Goal: Task Accomplishment & Management: Manage account settings

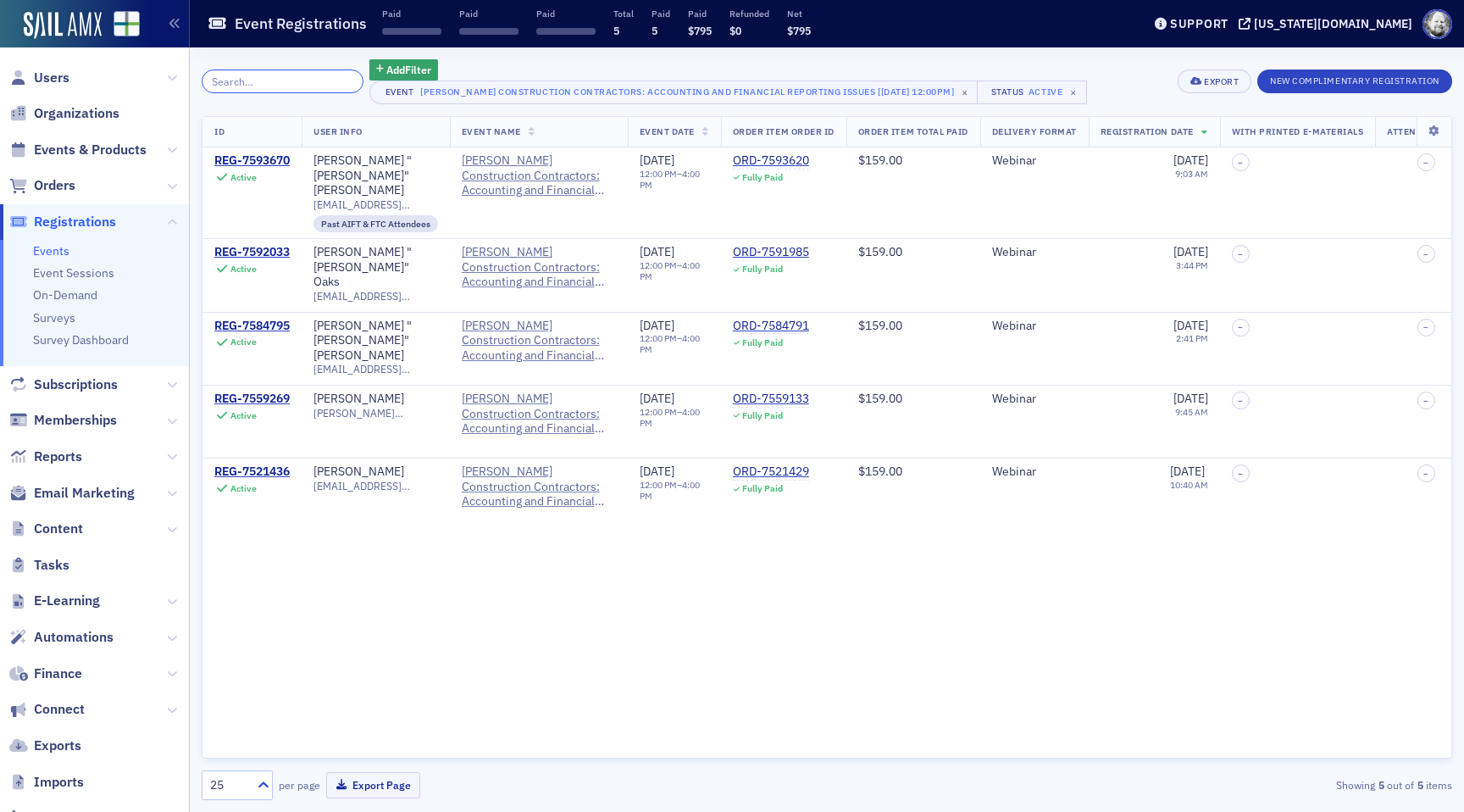
click at [255, 76] on input "search" at bounding box center [282, 81] width 162 height 23
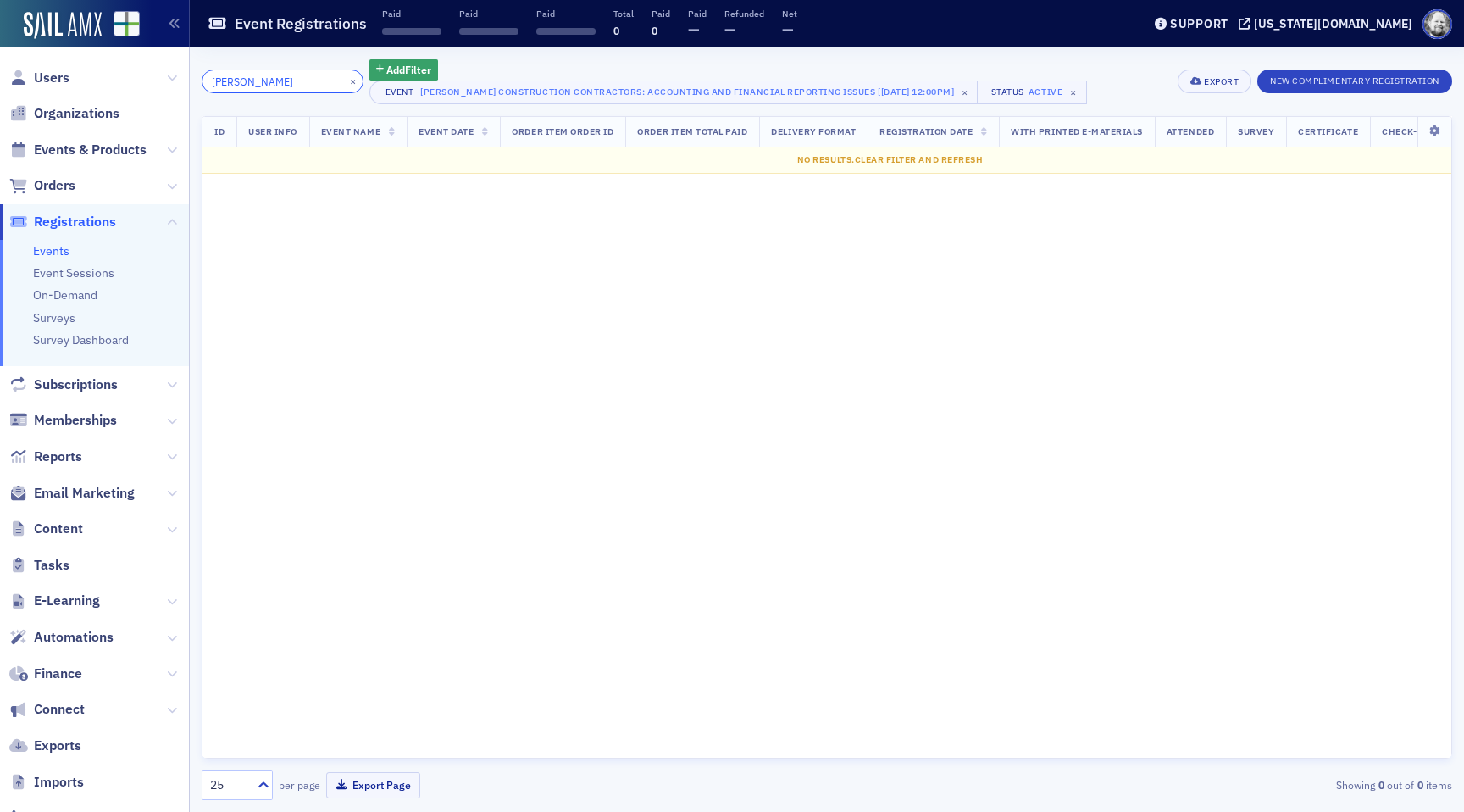
type input "mike"
click at [40, 67] on span "Users" at bounding box center [94, 77] width 189 height 37
click at [53, 78] on span "Users" at bounding box center [52, 77] width 36 height 19
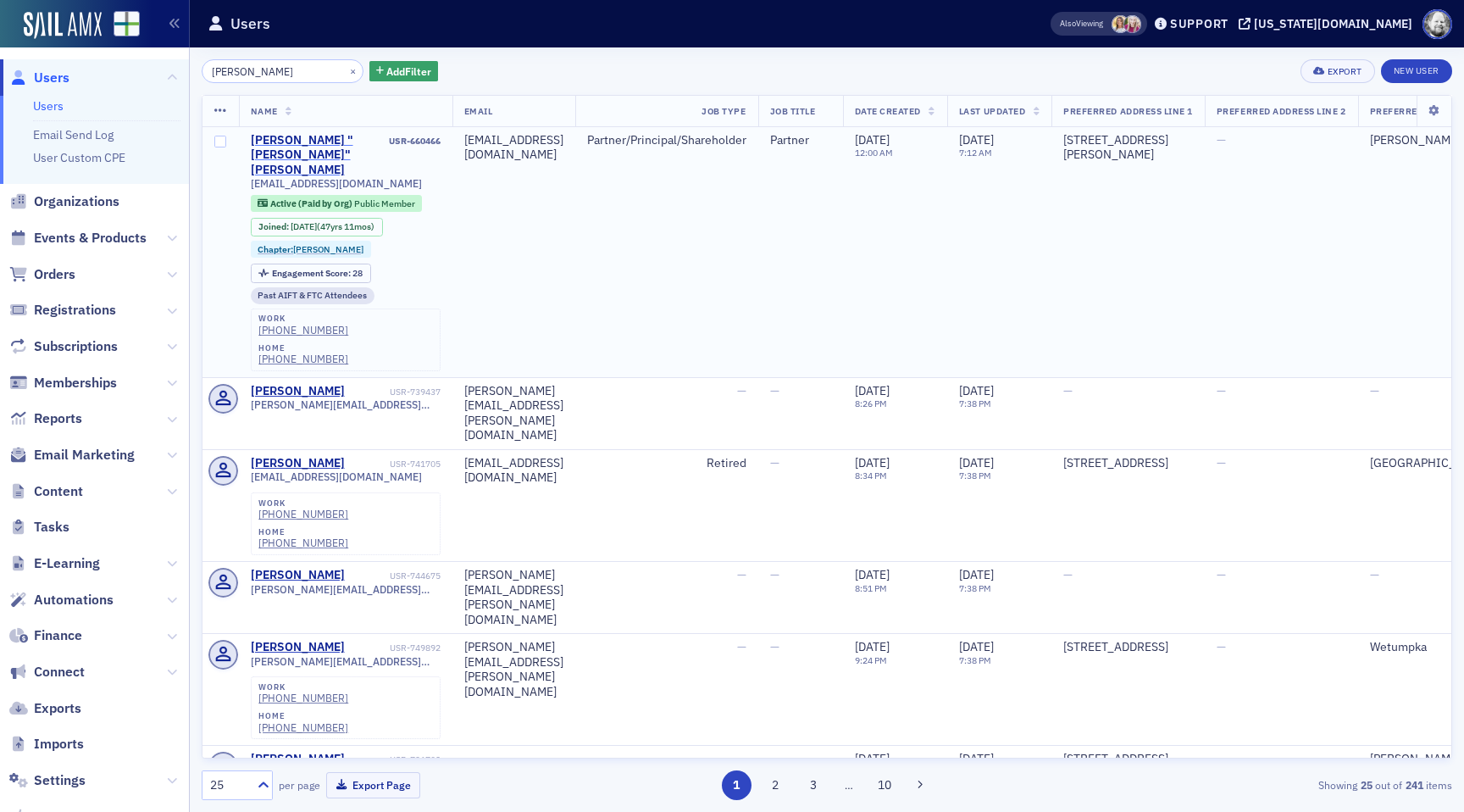
type input "mike butler"
click at [285, 136] on div "Michael "Mike" Butler" at bounding box center [318, 156] width 136 height 45
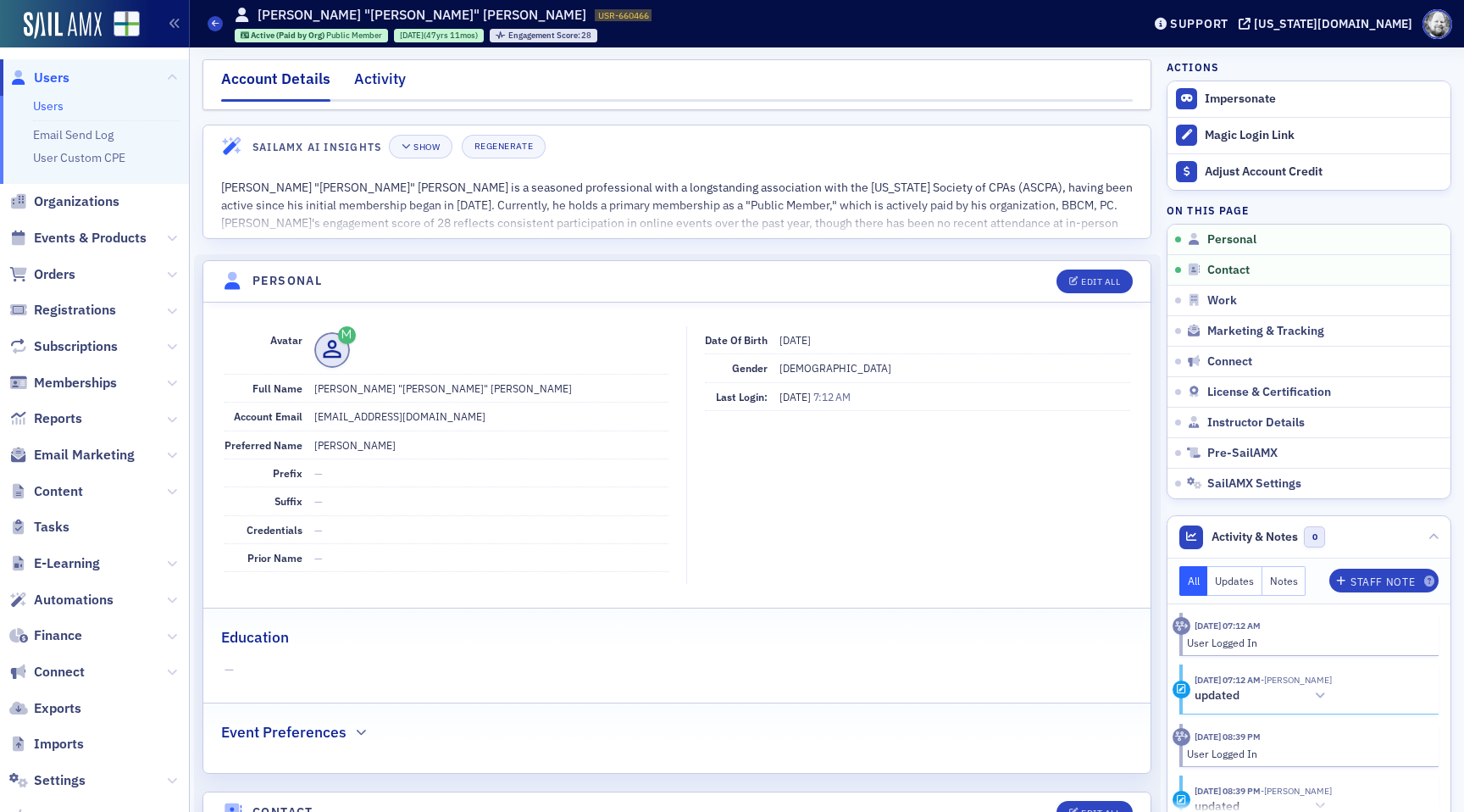
click at [373, 89] on div "Activity" at bounding box center [379, 83] width 51 height 31
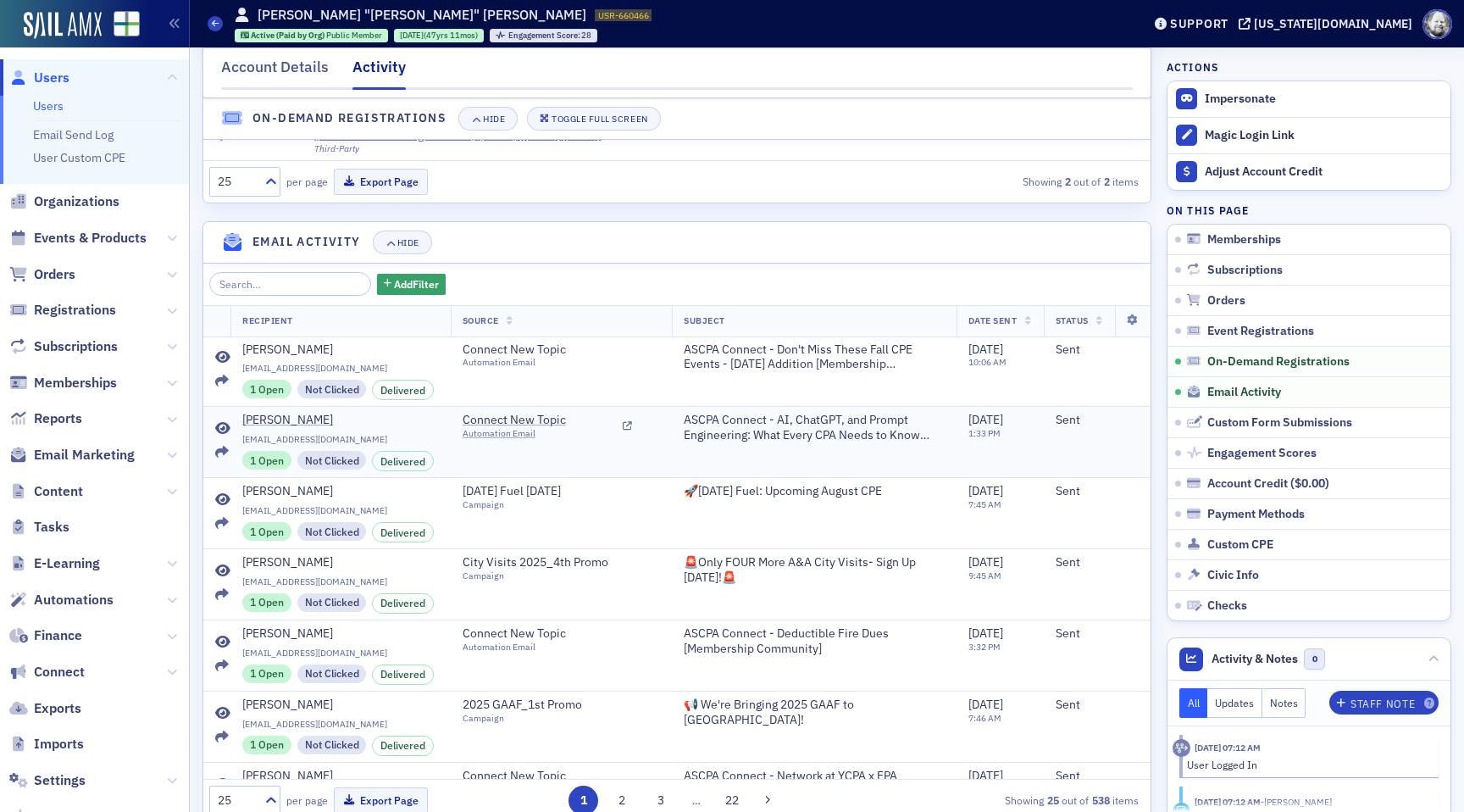
scroll to position [32, 0]
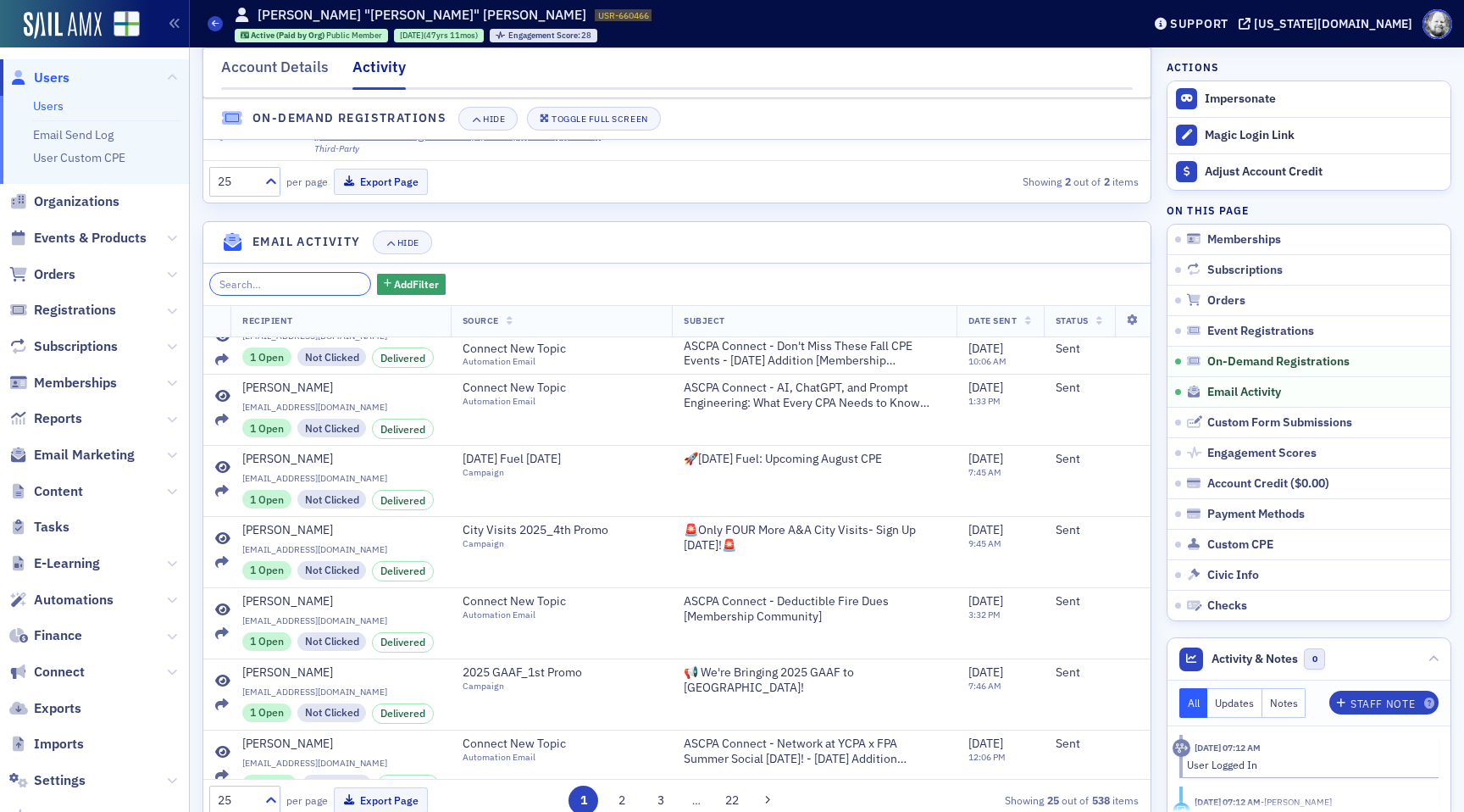
click at [251, 278] on input "search" at bounding box center [290, 283] width 162 height 23
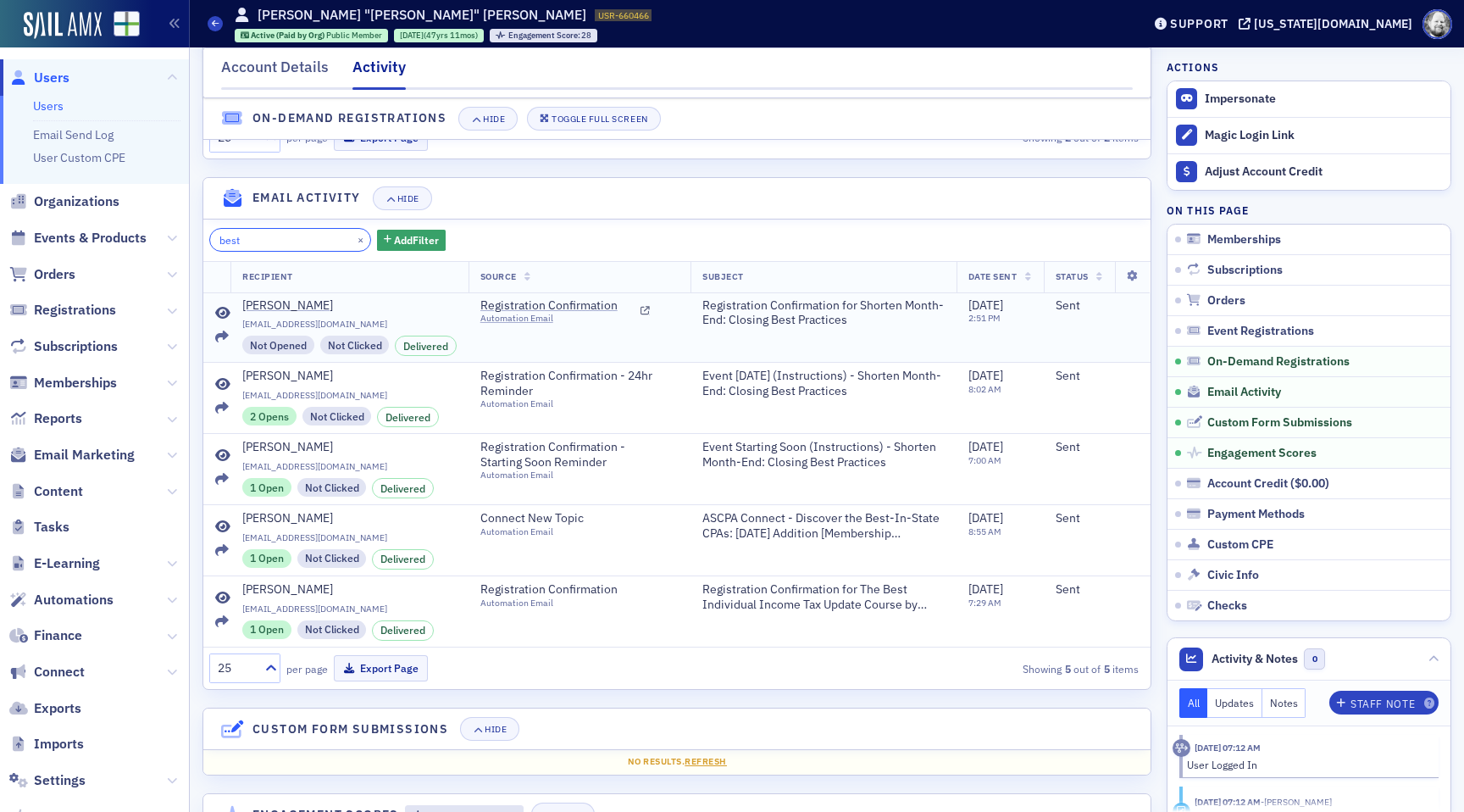
scroll to position [1874, 0]
type input "b"
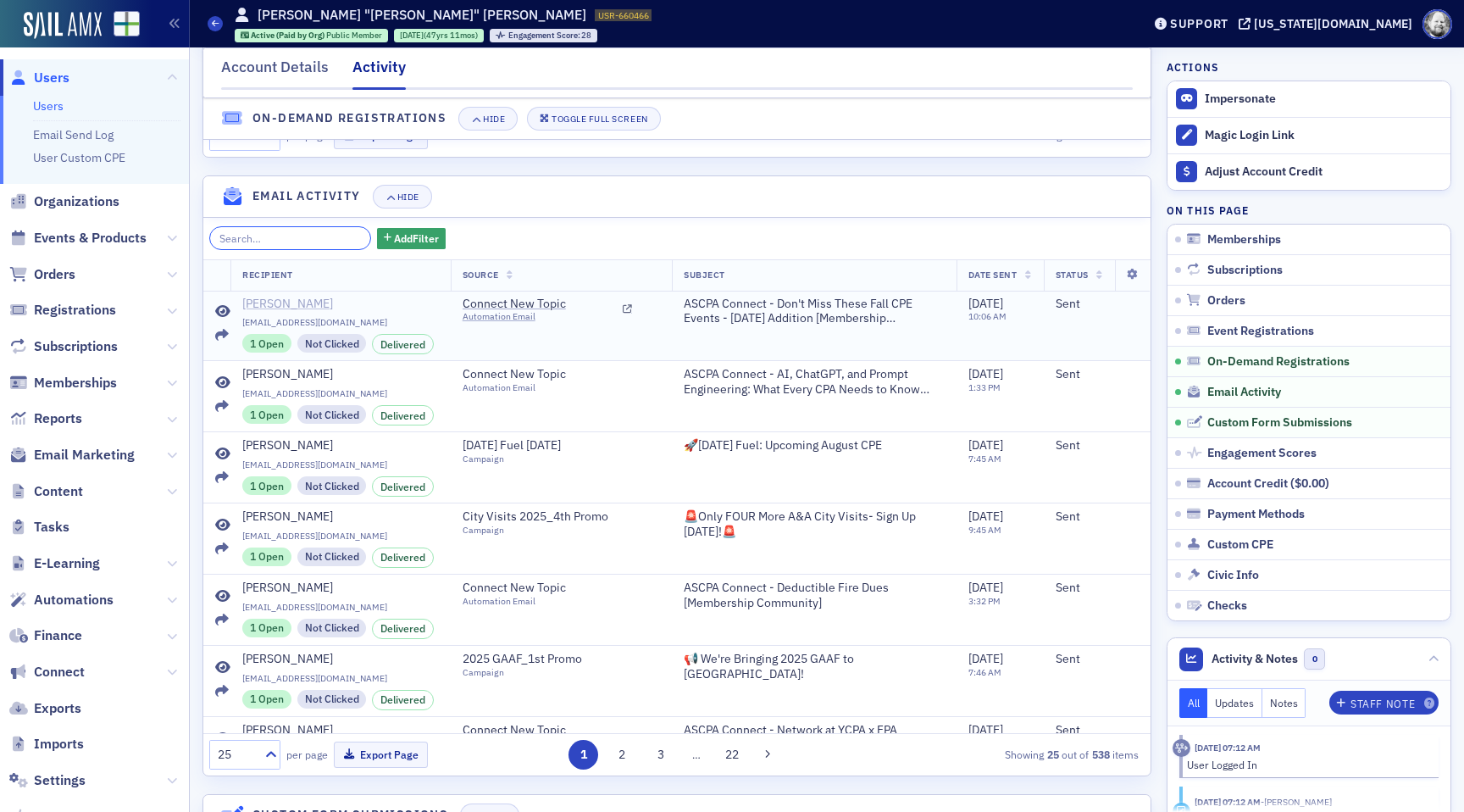
scroll to position [1877, 0]
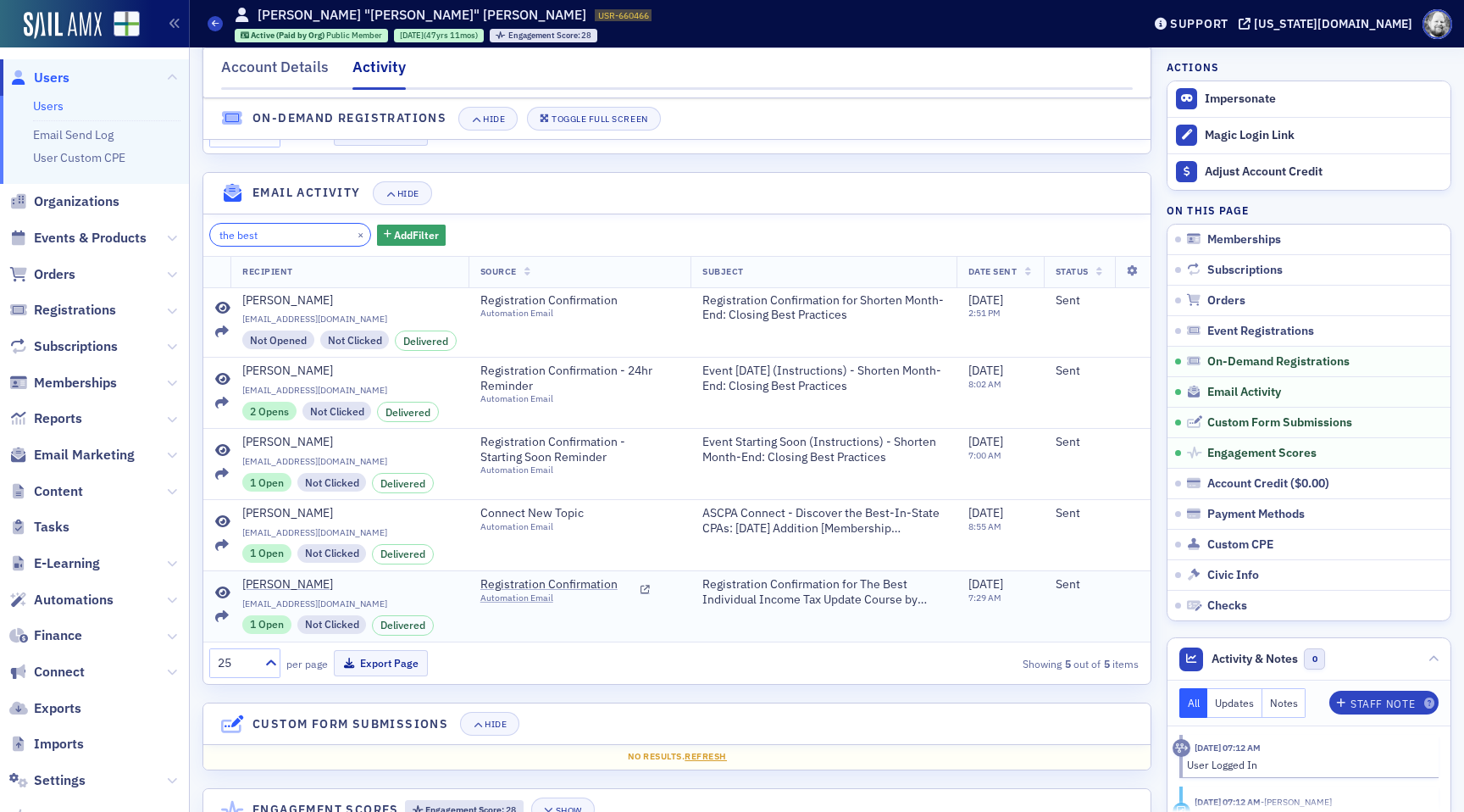
type input "the best"
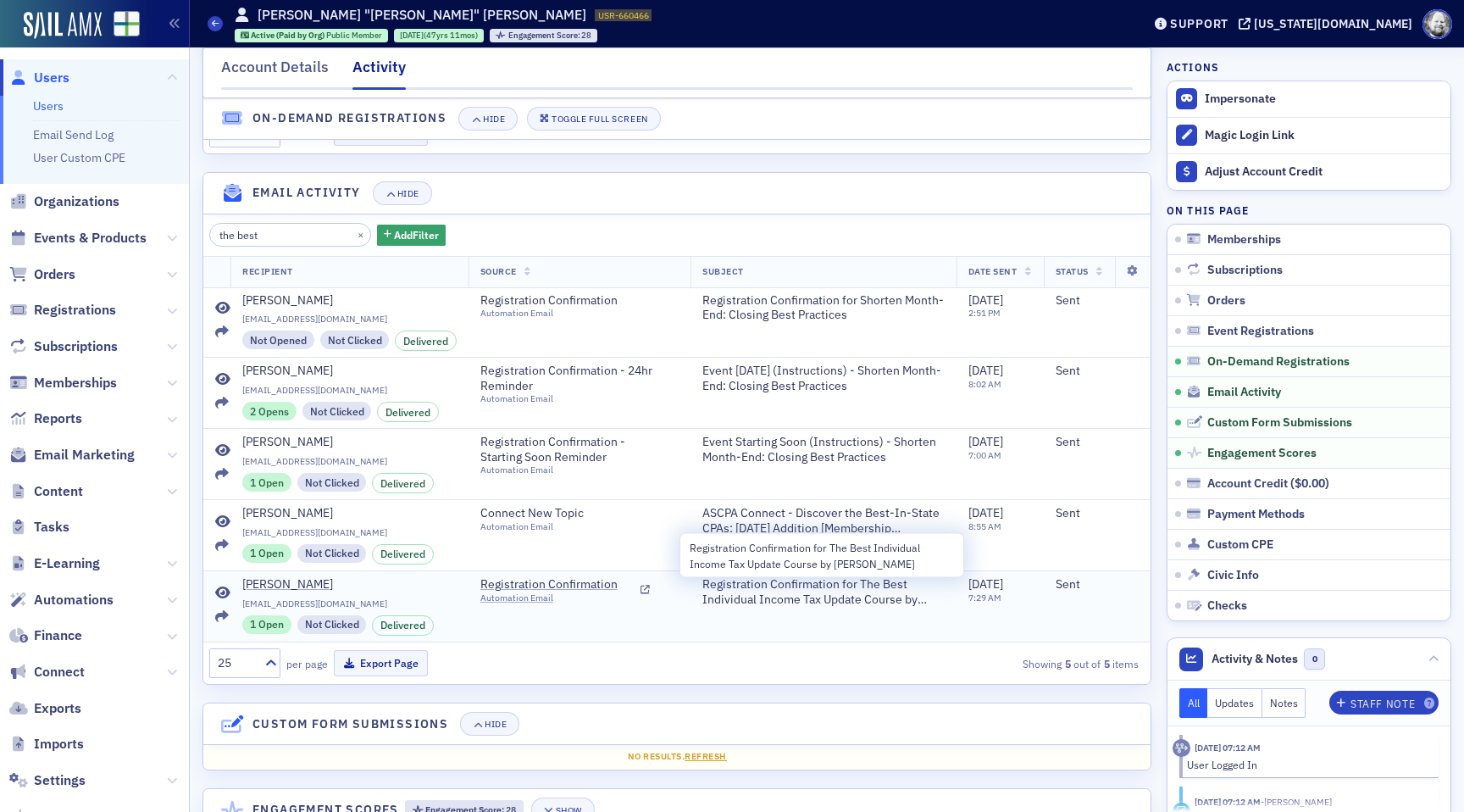
click at [757, 584] on span "Registration Confirmation for The Best Individual Income Tax Update Course by S…" at bounding box center [823, 592] width 242 height 30
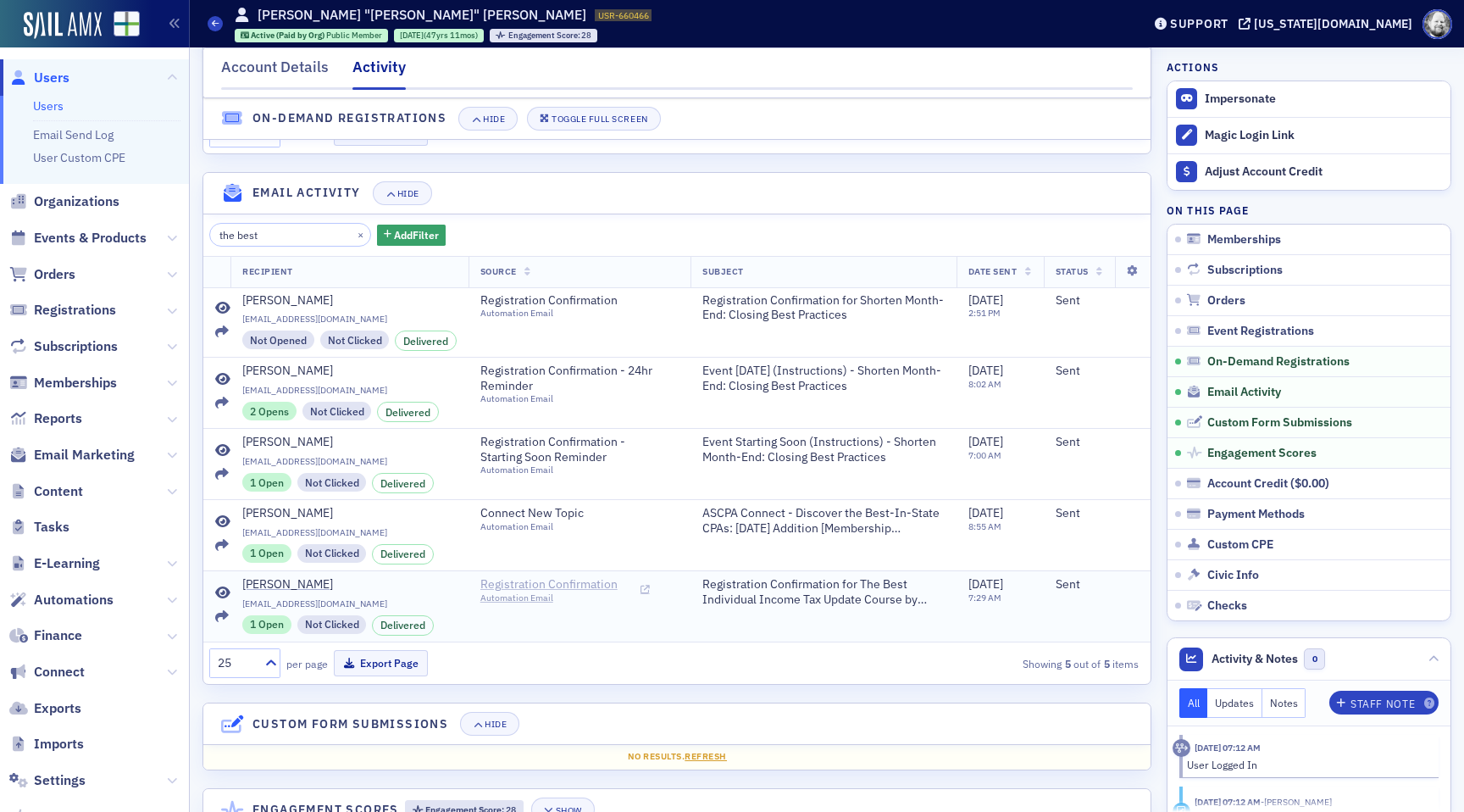
click at [646, 589] on icon at bounding box center [645, 590] width 9 height 9
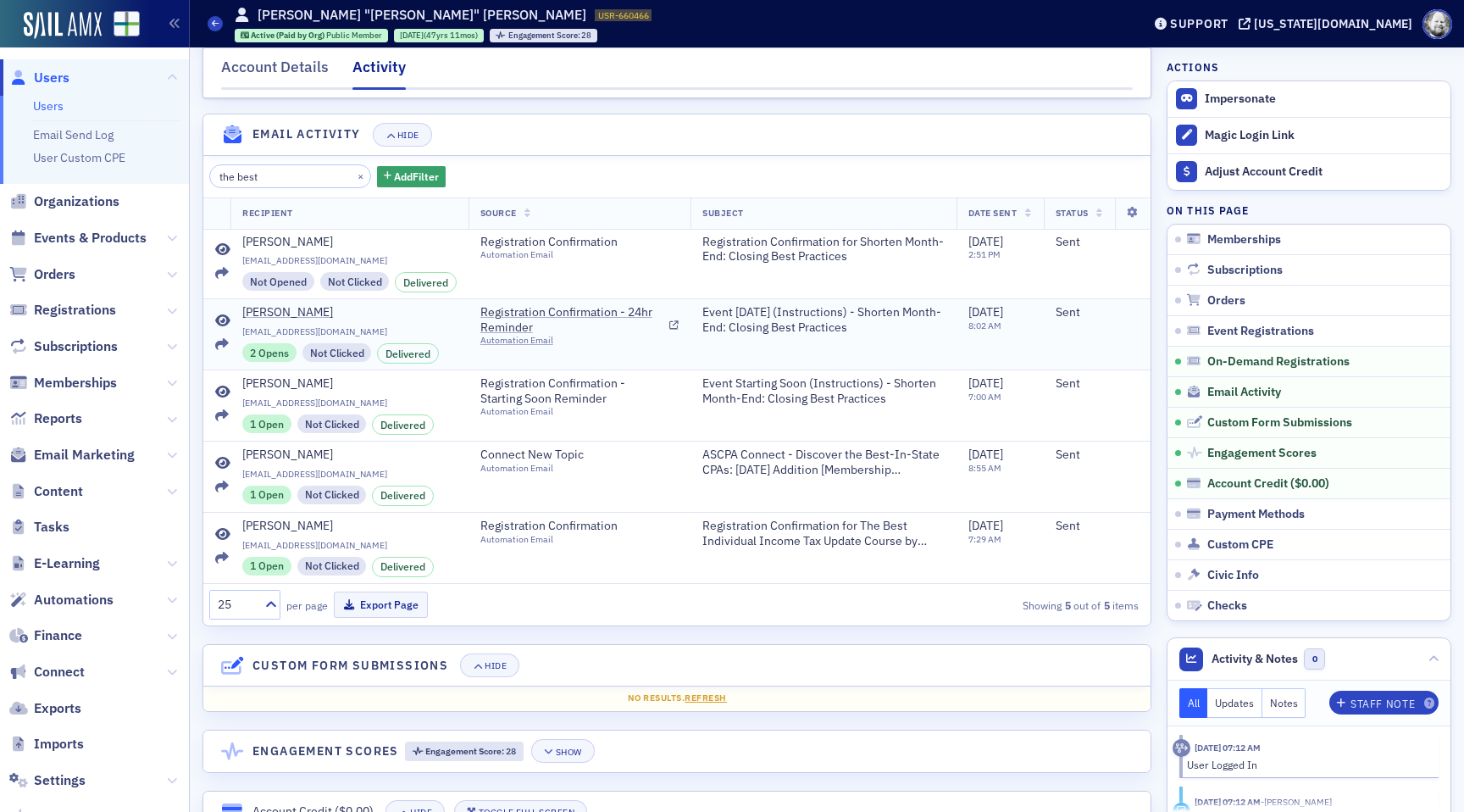
scroll to position [1937, 0]
click at [1217, 390] on span "Email Activity" at bounding box center [1245, 392] width 74 height 15
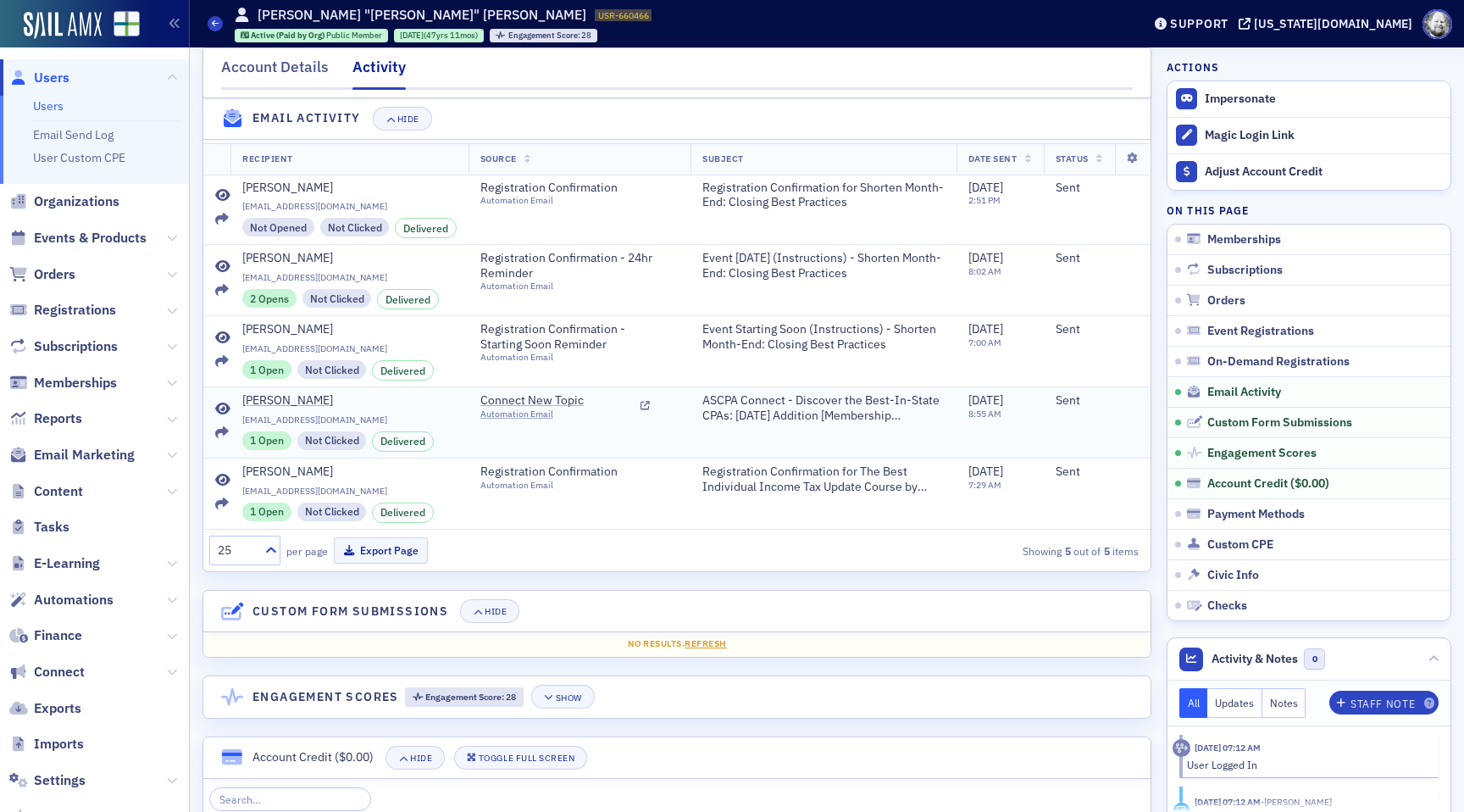
scroll to position [1990, 0]
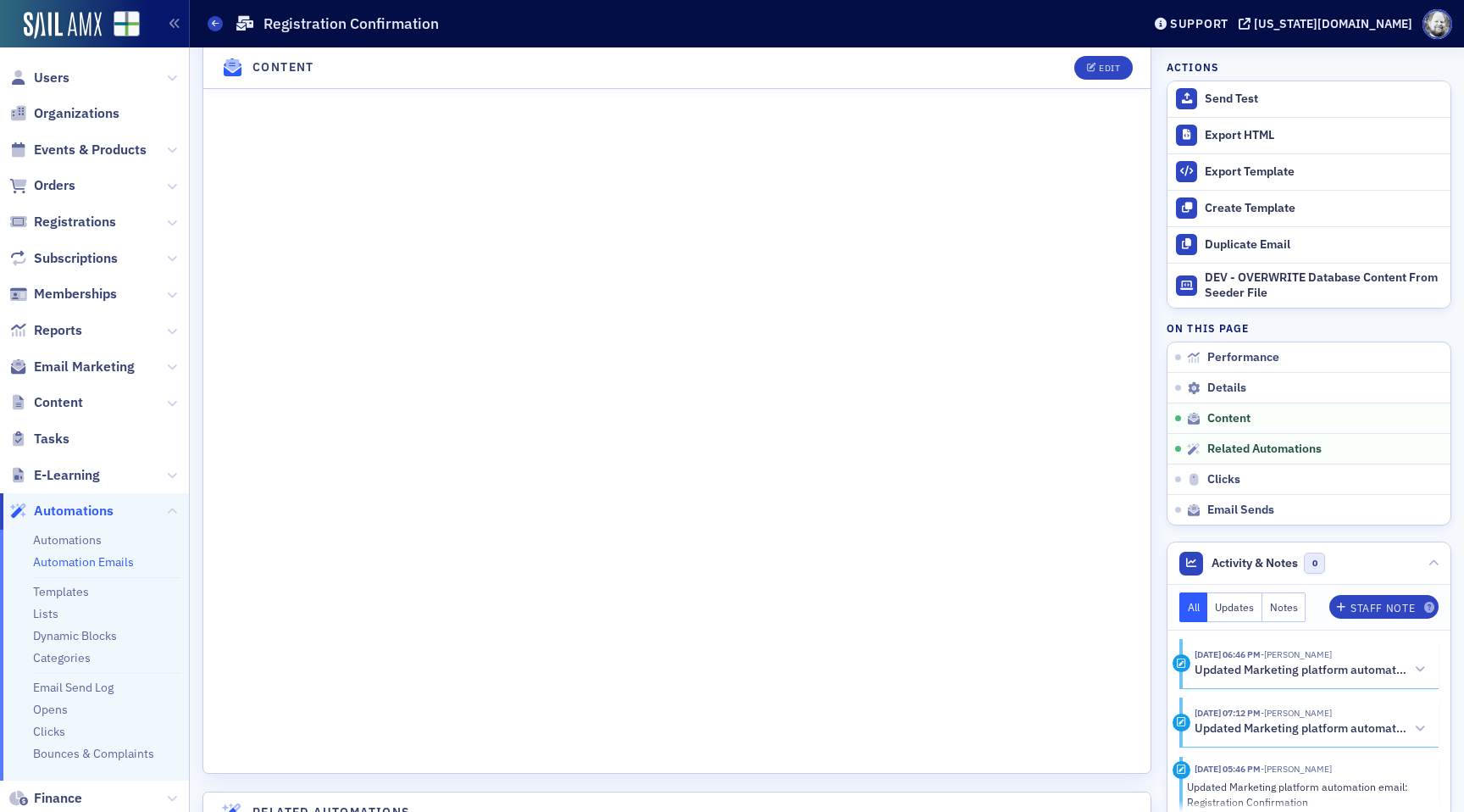
scroll to position [1086, 0]
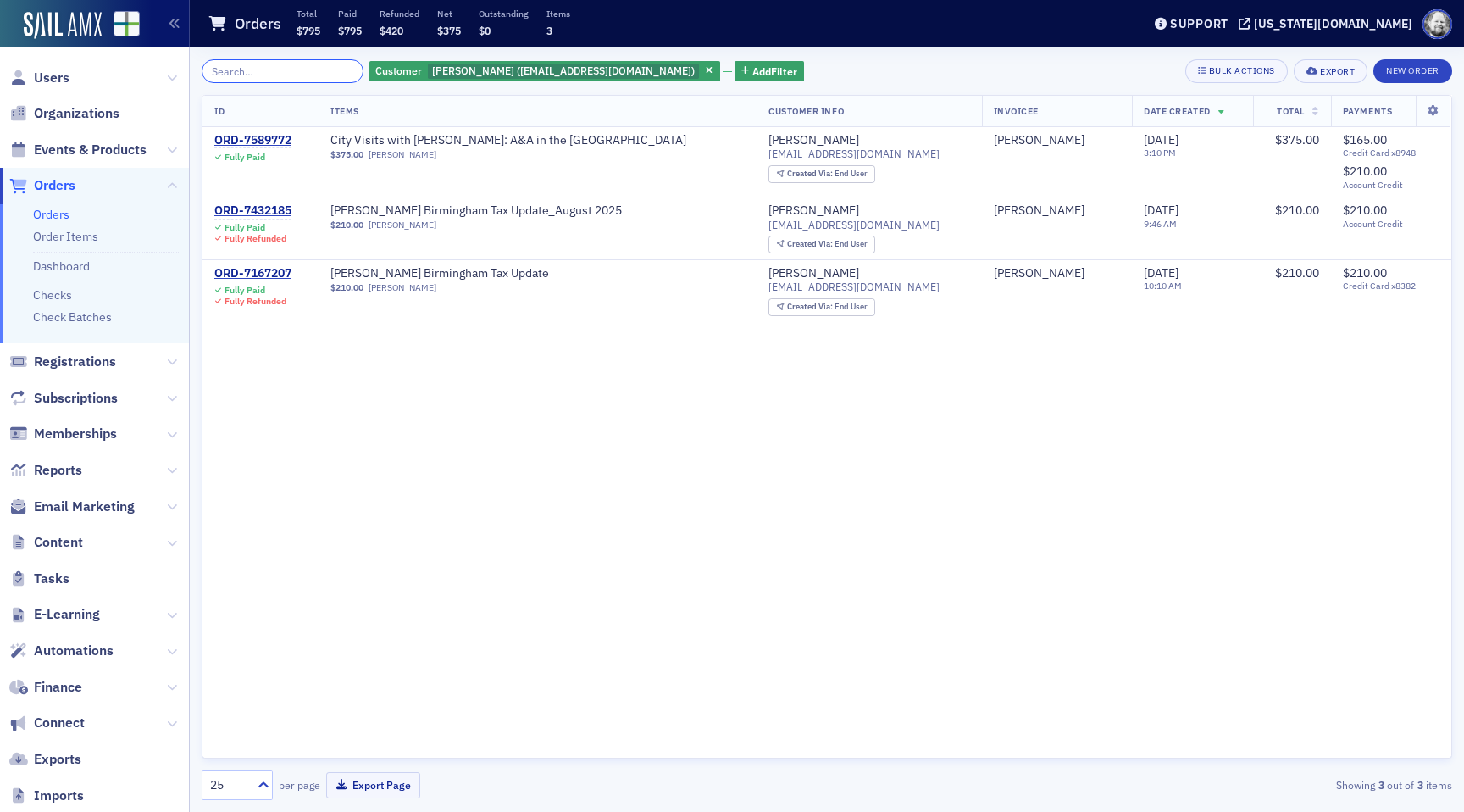
click at [272, 73] on input "search" at bounding box center [282, 71] width 162 height 23
paste input "ORD-7588456"
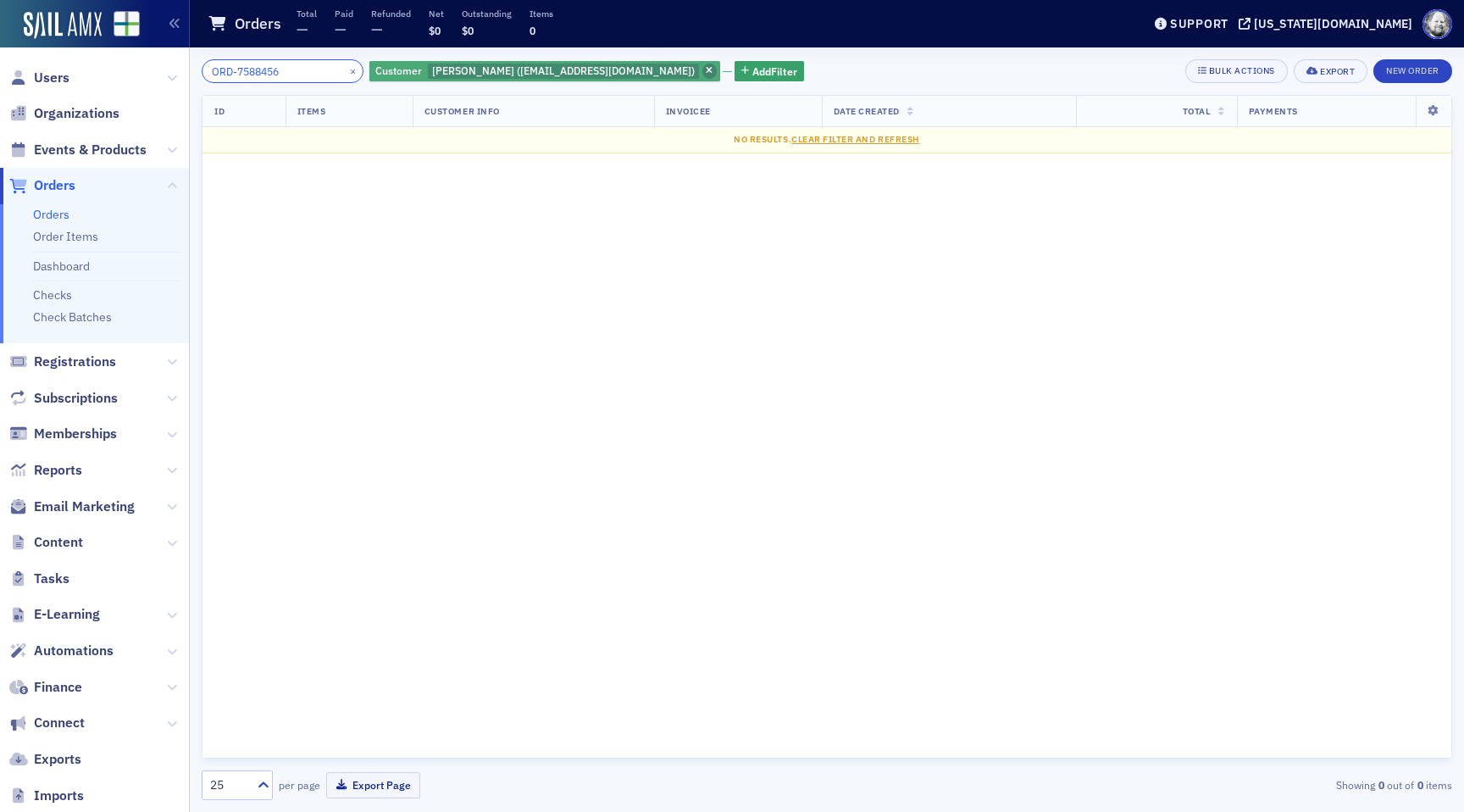
type input "ORD-7588456"
click at [702, 64] on span "button" at bounding box center [710, 71] width 15 height 15
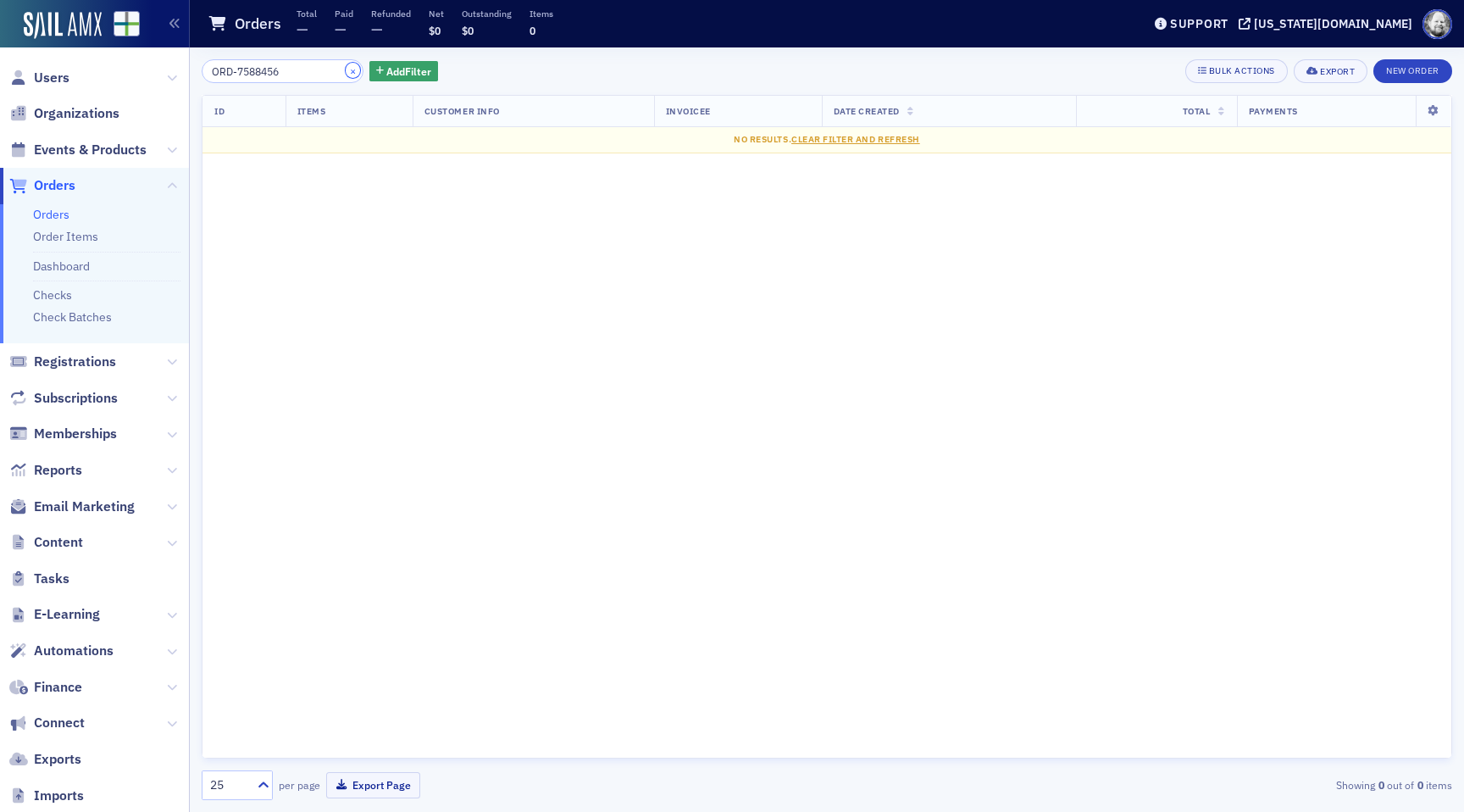
click at [345, 69] on button "×" at bounding box center [353, 70] width 15 height 15
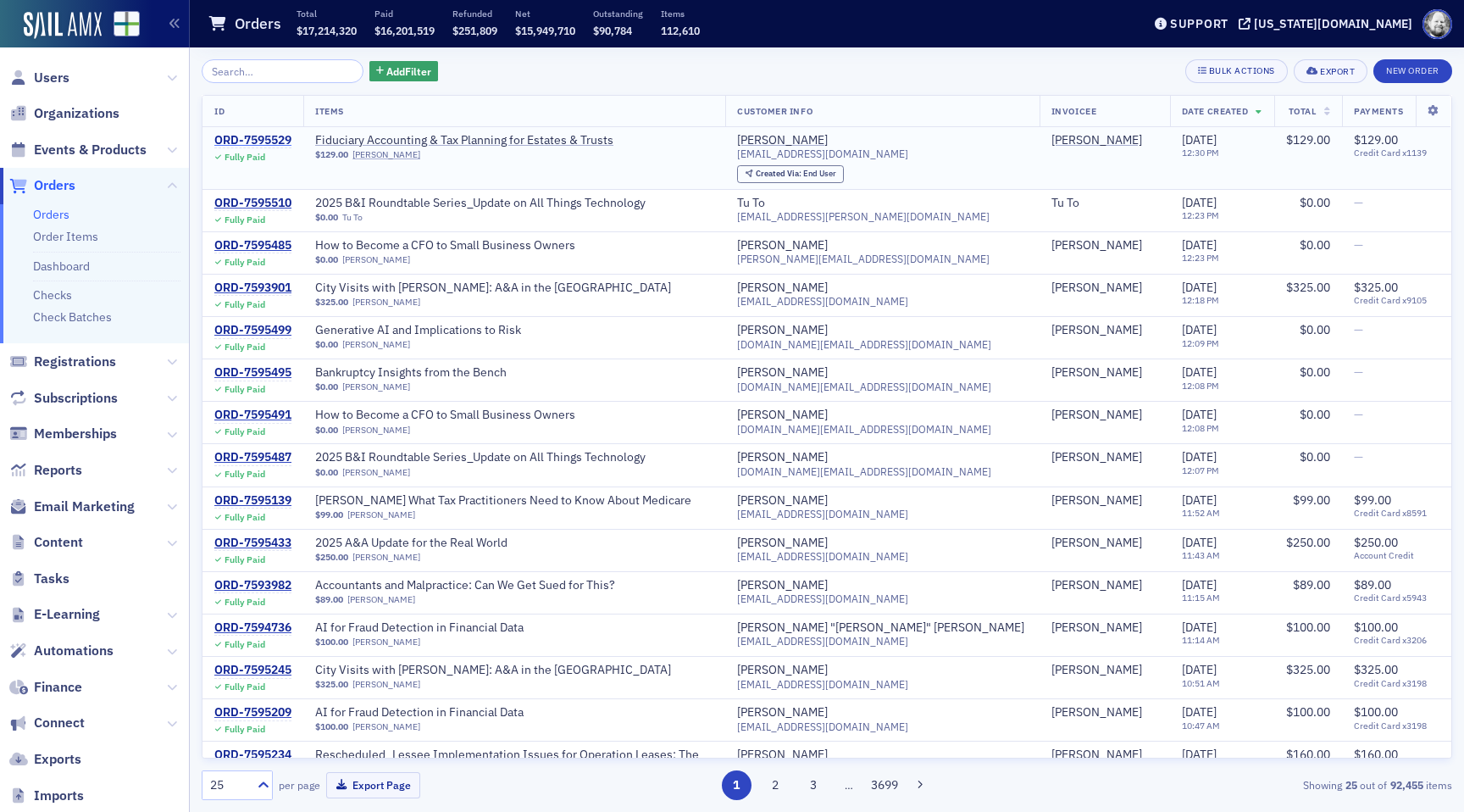
click at [257, 135] on div "ORD-7595529" at bounding box center [253, 140] width 77 height 15
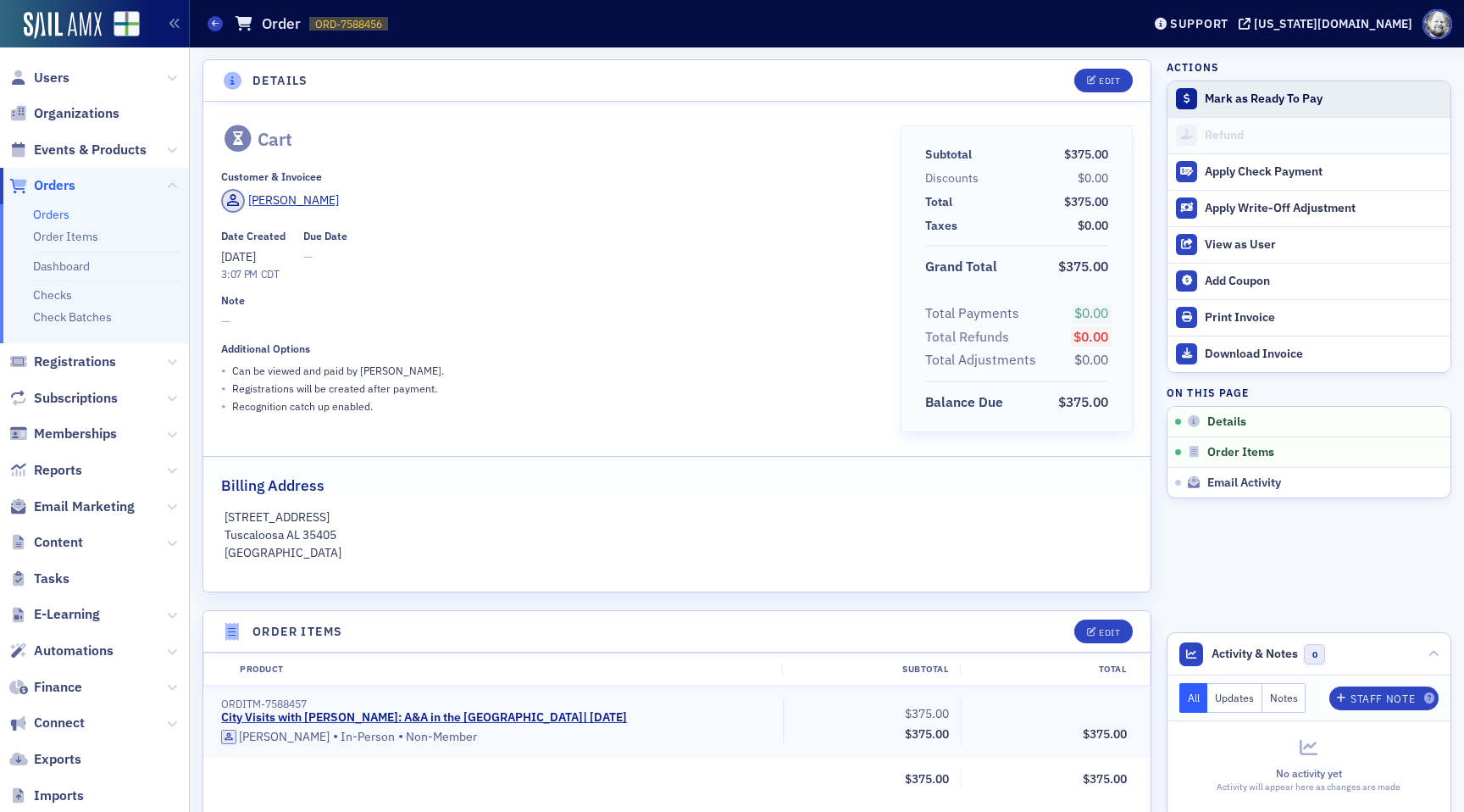
click at [1241, 106] on div "Mark as Ready To Pay" at bounding box center [1324, 99] width 237 height 15
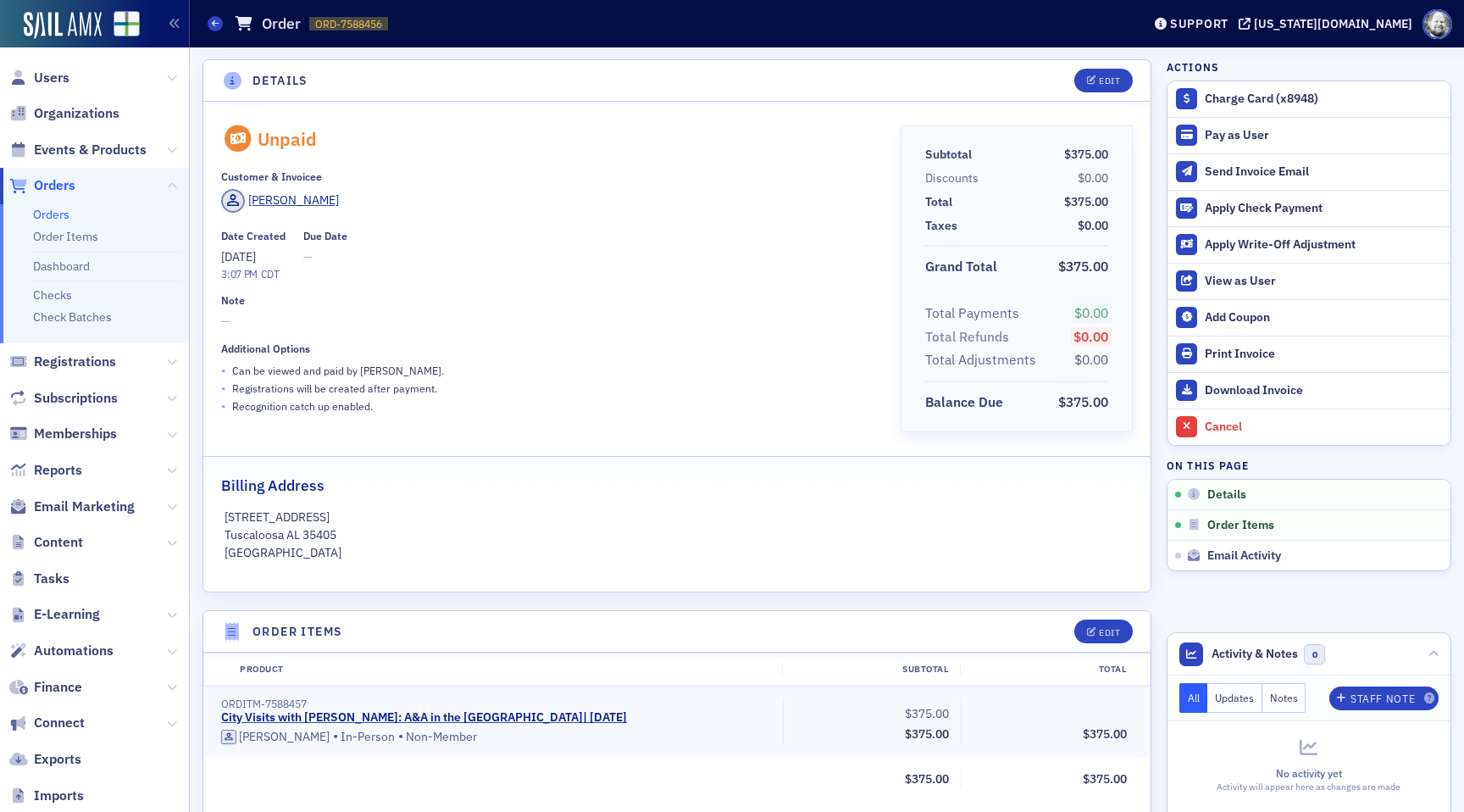
click at [677, 282] on div "Unpaid Customer & Invoicee James Thomas Date Created 8/12/2025 3:07 PM CDT Due …" at bounding box center [549, 284] width 655 height 318
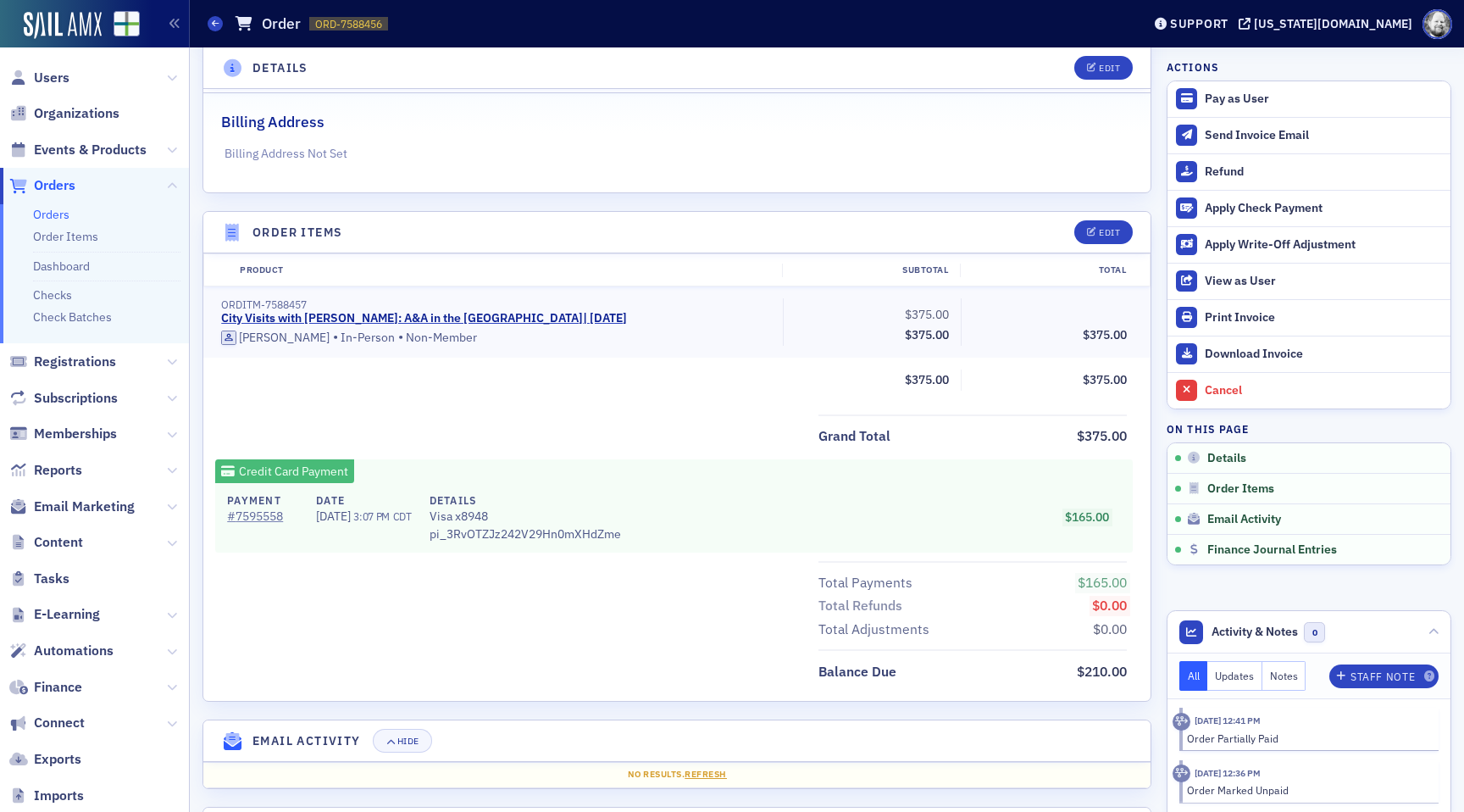
scroll to position [467, 0]
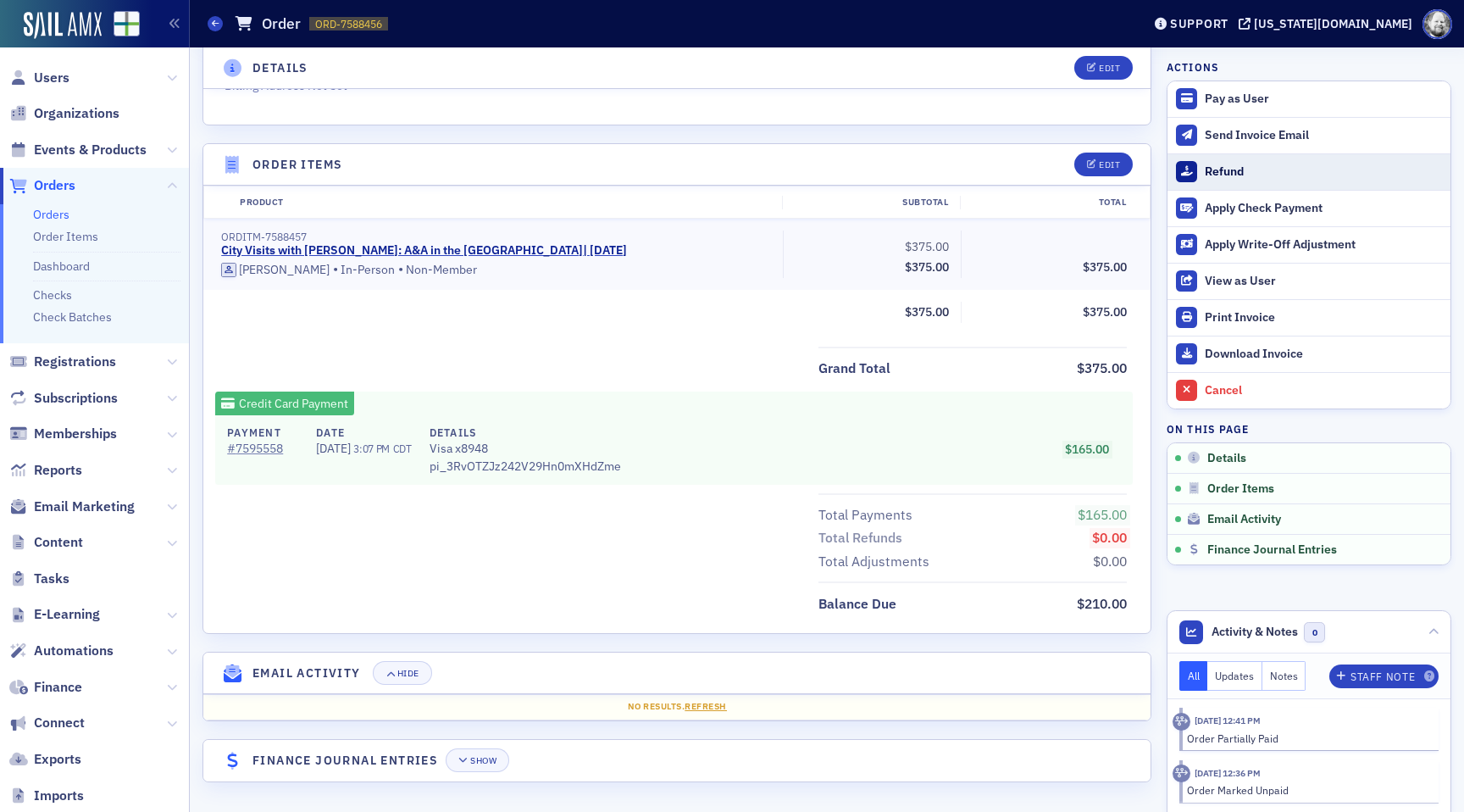
click at [1211, 169] on div "Refund" at bounding box center [1324, 172] width 237 height 15
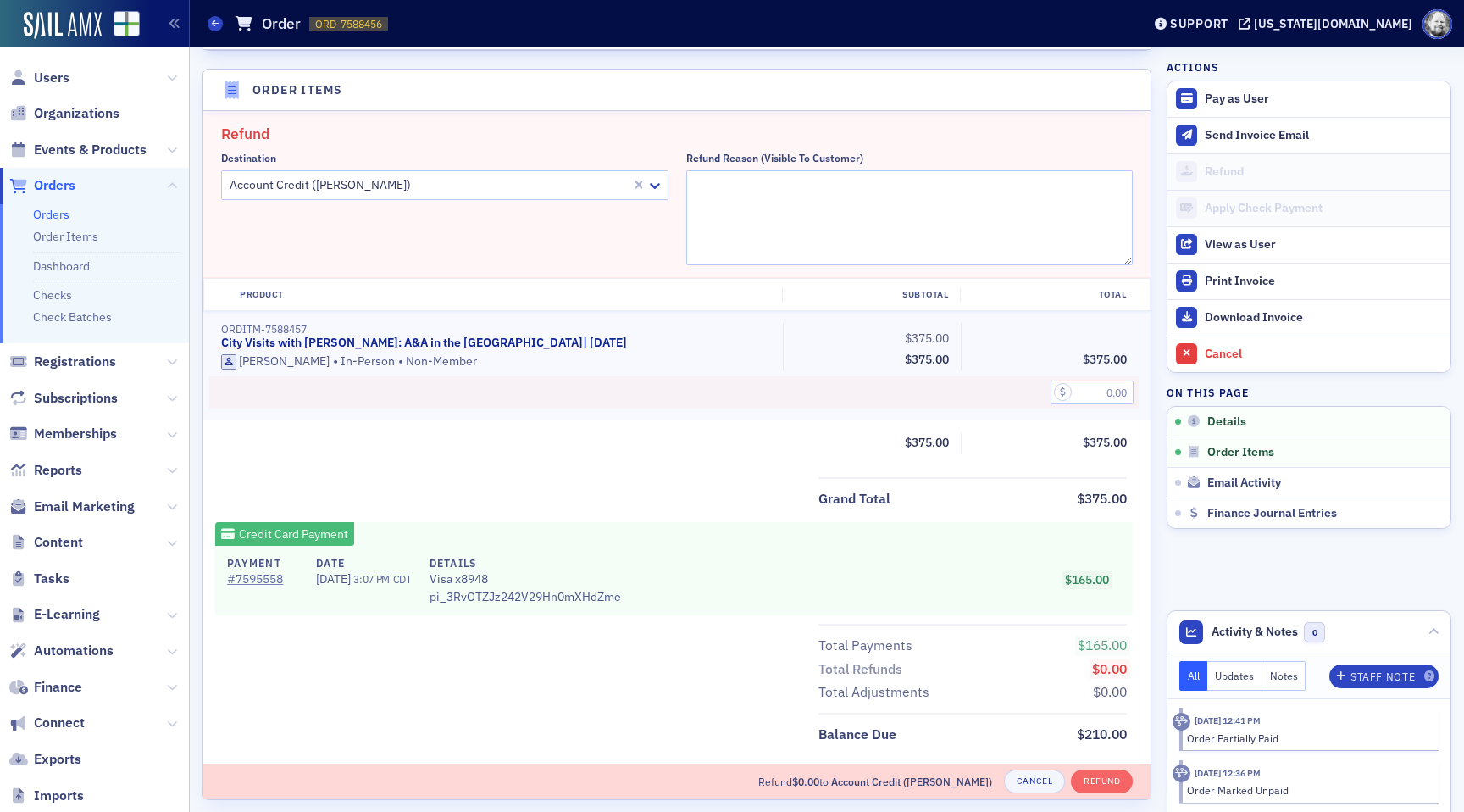
scroll to position [554, 0]
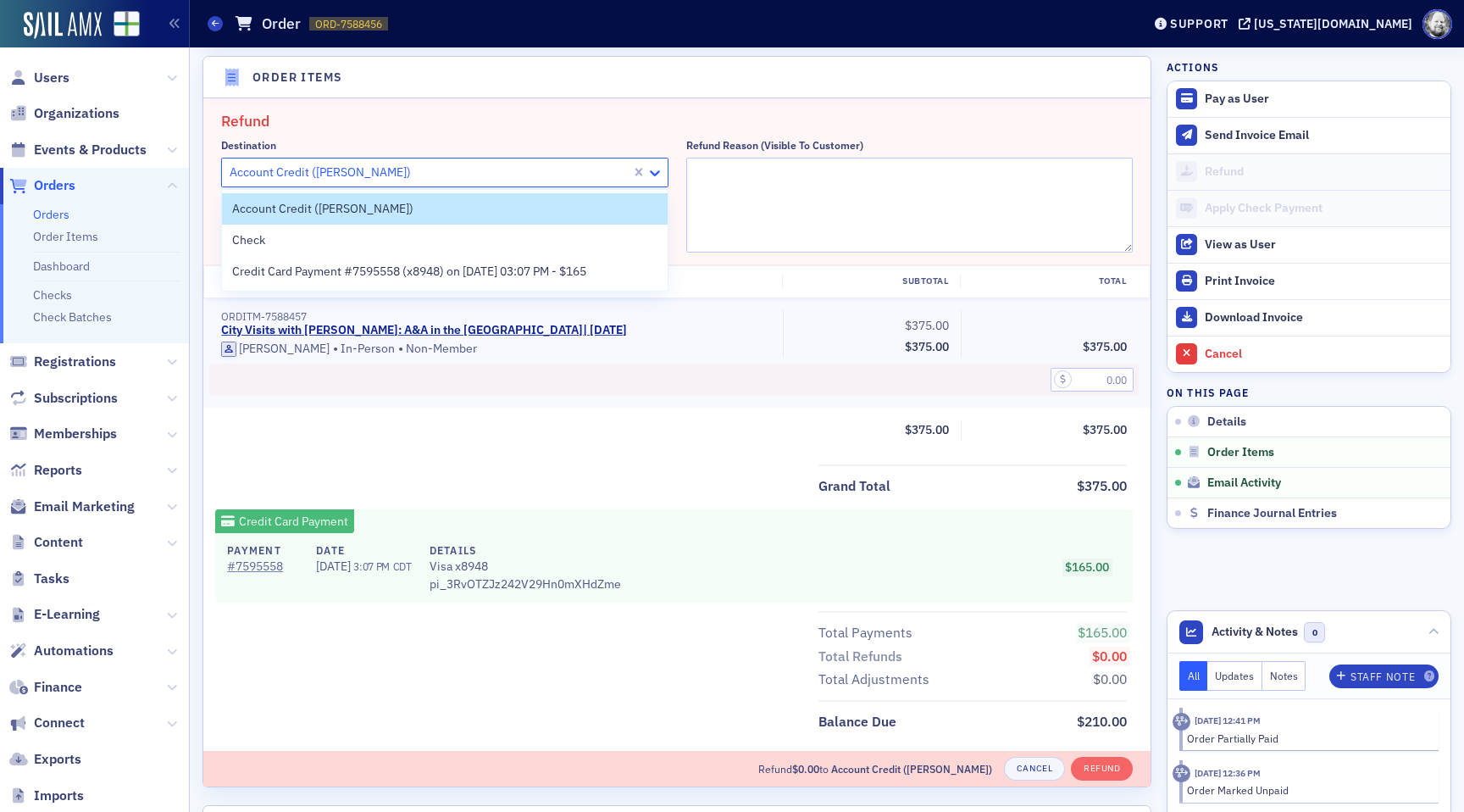
click at [653, 173] on icon at bounding box center [655, 173] width 10 height 6
click at [582, 271] on span "Credit Card Payment #7595558 (x8948) on 8/12/2025 03:07 PM - $165" at bounding box center [409, 272] width 354 height 18
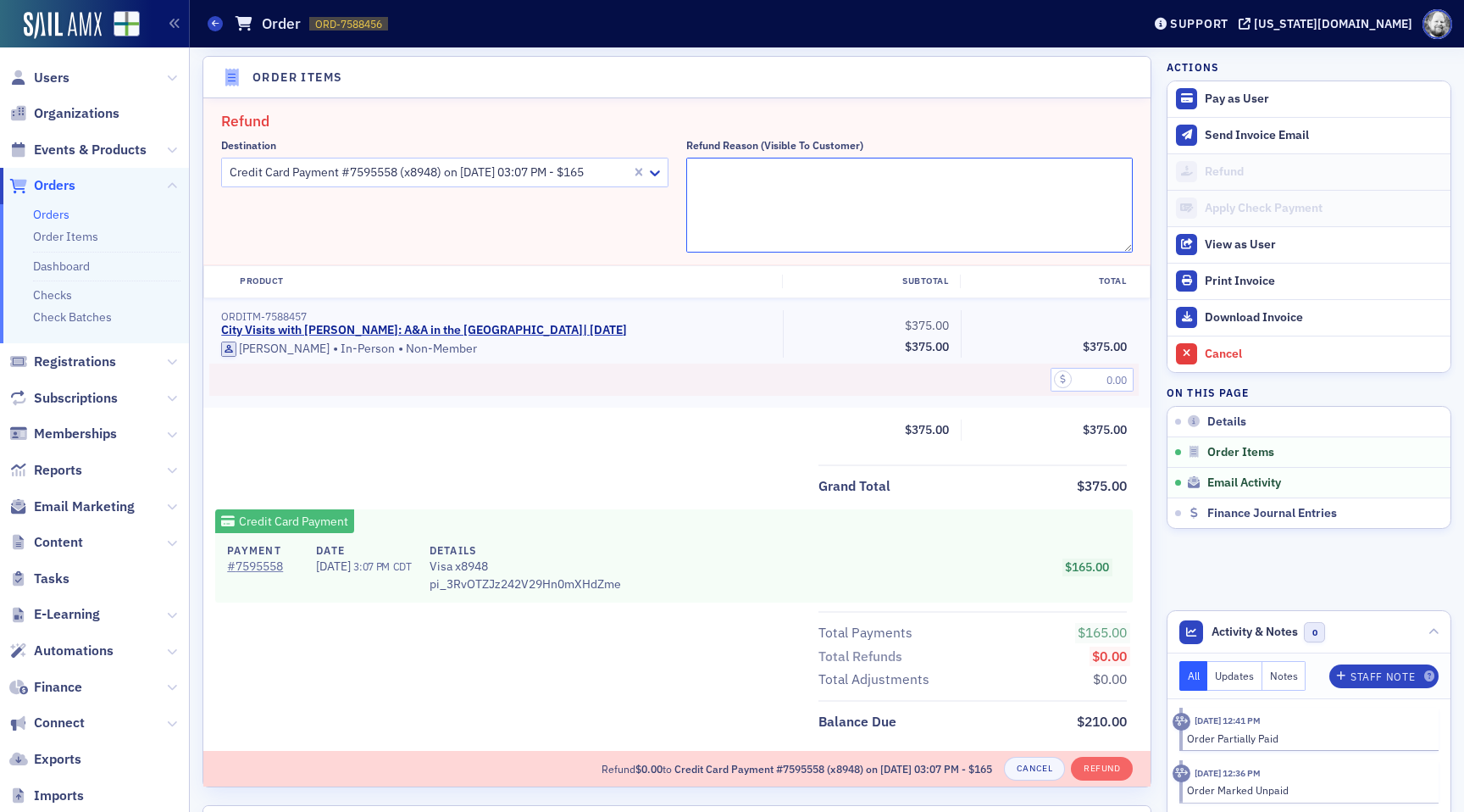
click at [757, 180] on textarea "Refund Reason (Visible to Customer)" at bounding box center [910, 205] width 448 height 95
paste textarea "https://alabama.cpa/staff/orders/orders/1f077b83-7bc6-65d4-a2f8-62762ce5ee57"
type textarea "Duplicate charge. Payment failed and then was retried later, but the user alrea…"
click at [1113, 768] on button "Refund" at bounding box center [1102, 768] width 62 height 23
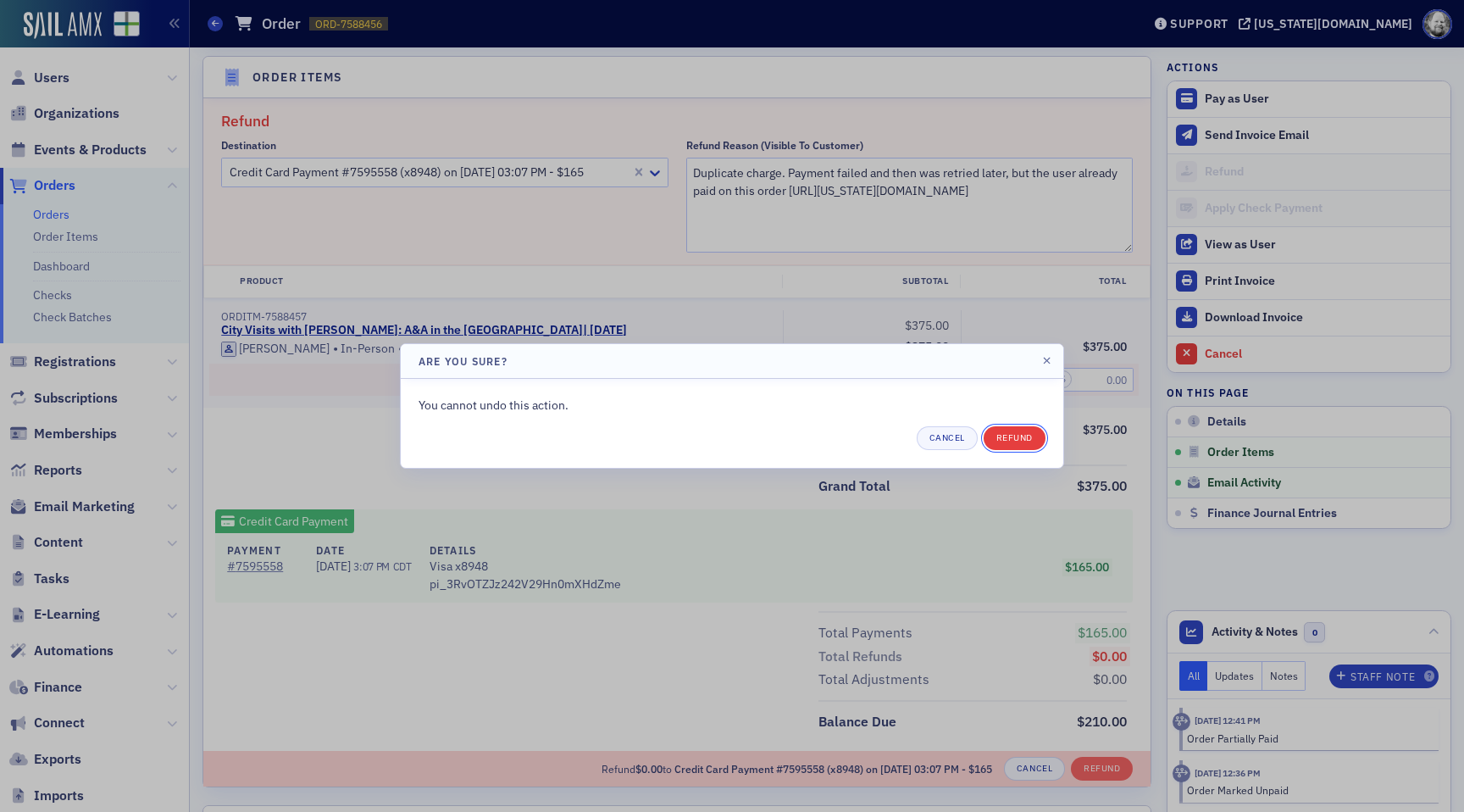
click at [996, 435] on button "Refund" at bounding box center [1014, 438] width 62 height 23
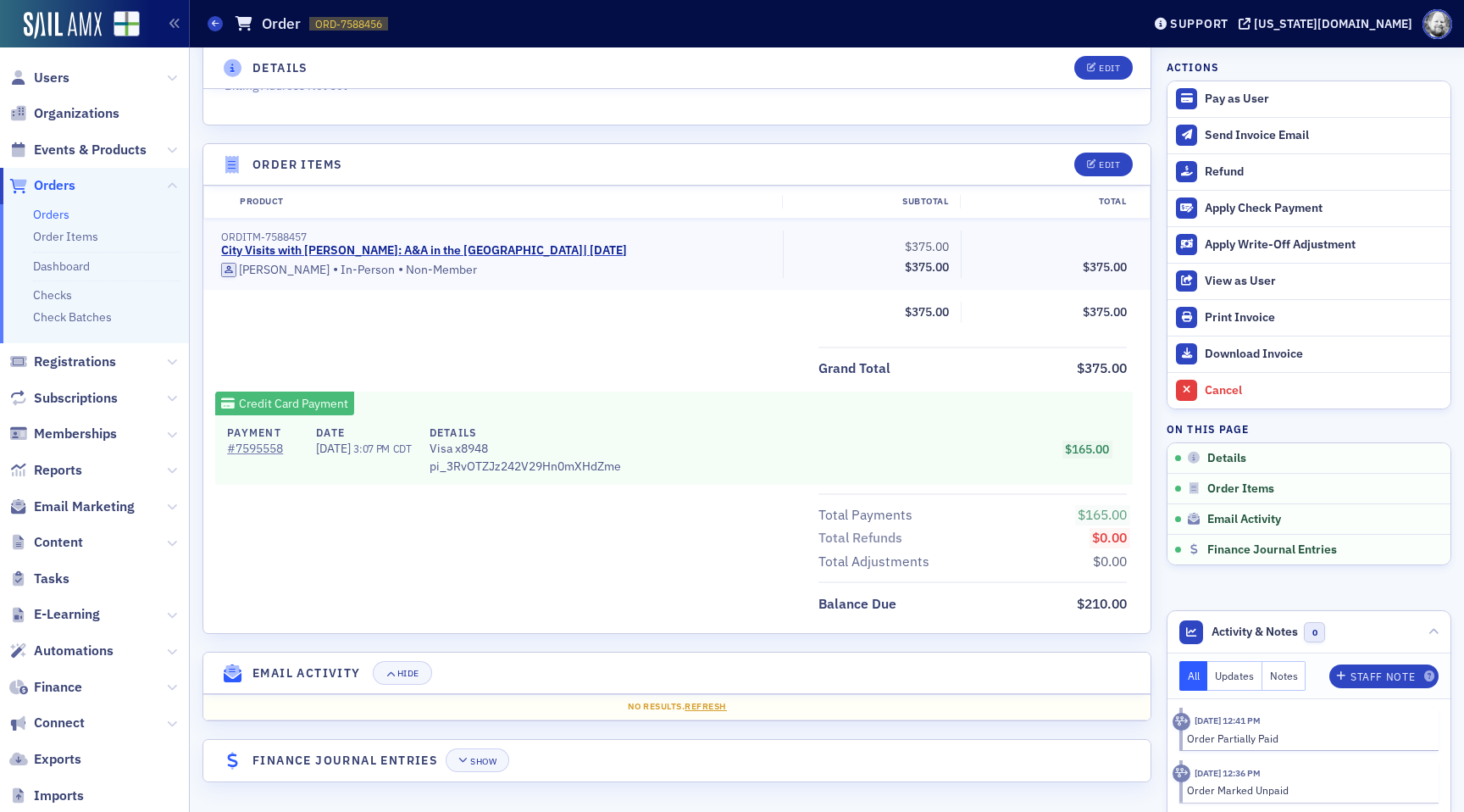
scroll to position [467, 0]
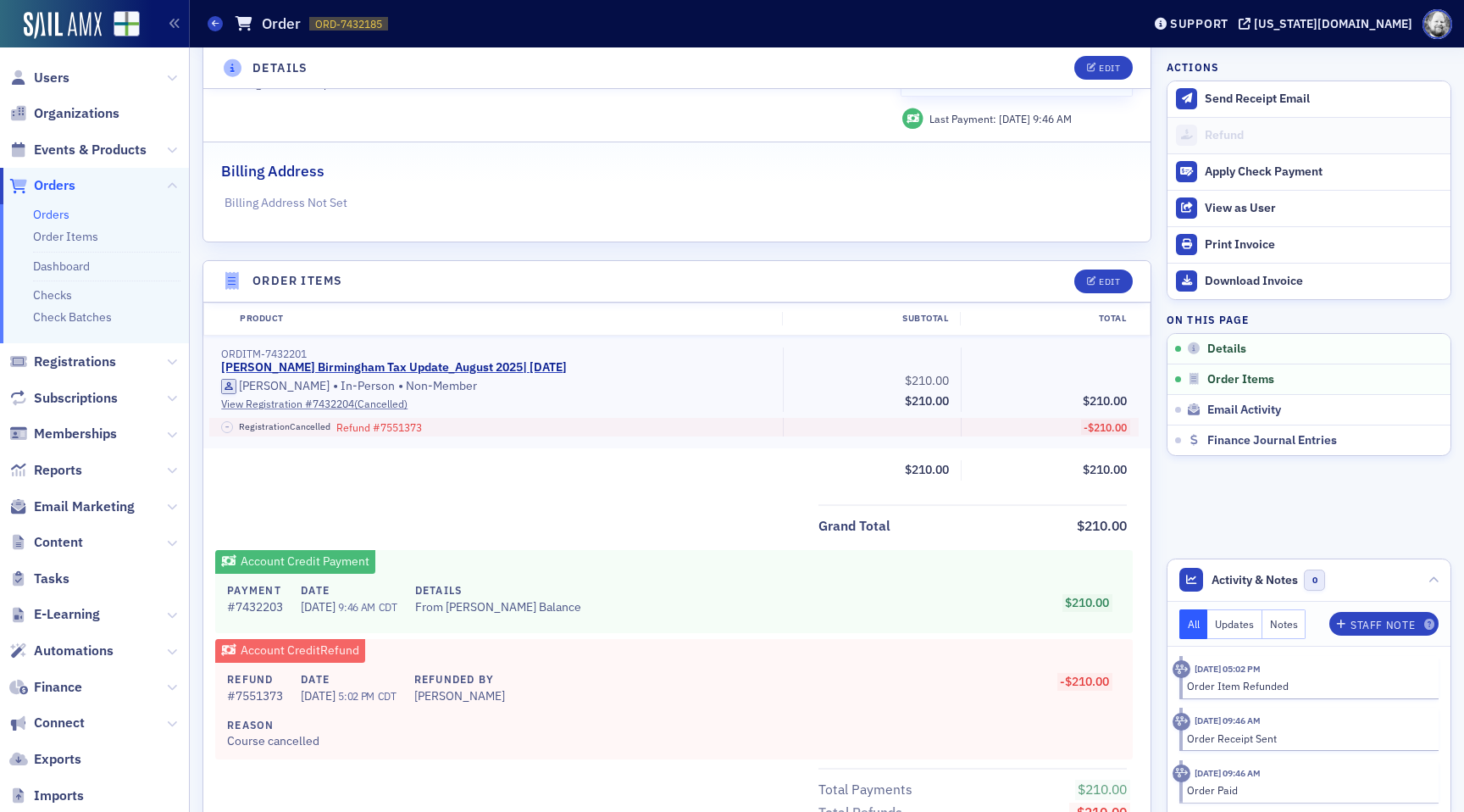
scroll to position [401, 0]
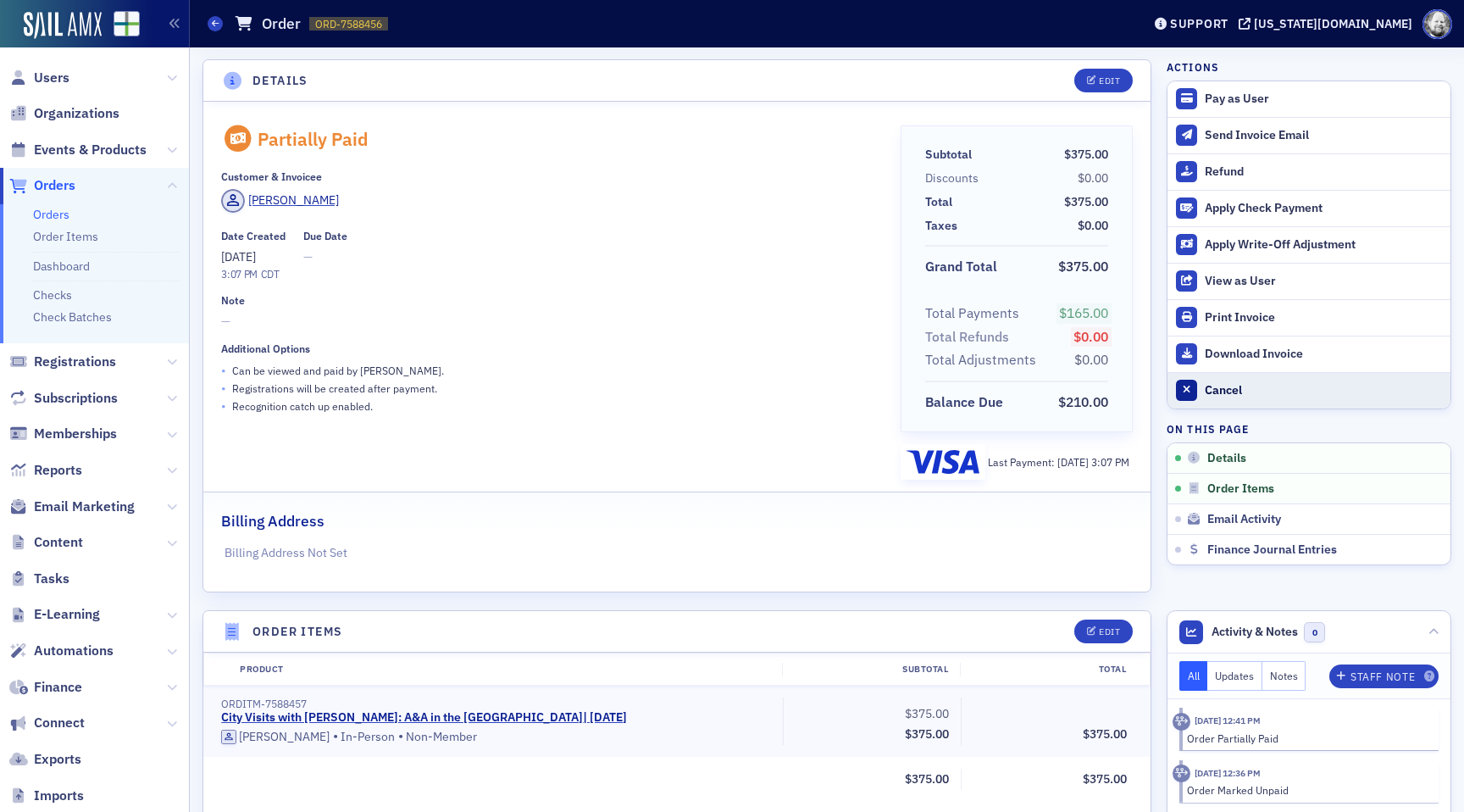
click at [1223, 387] on div "Cancel" at bounding box center [1324, 390] width 237 height 15
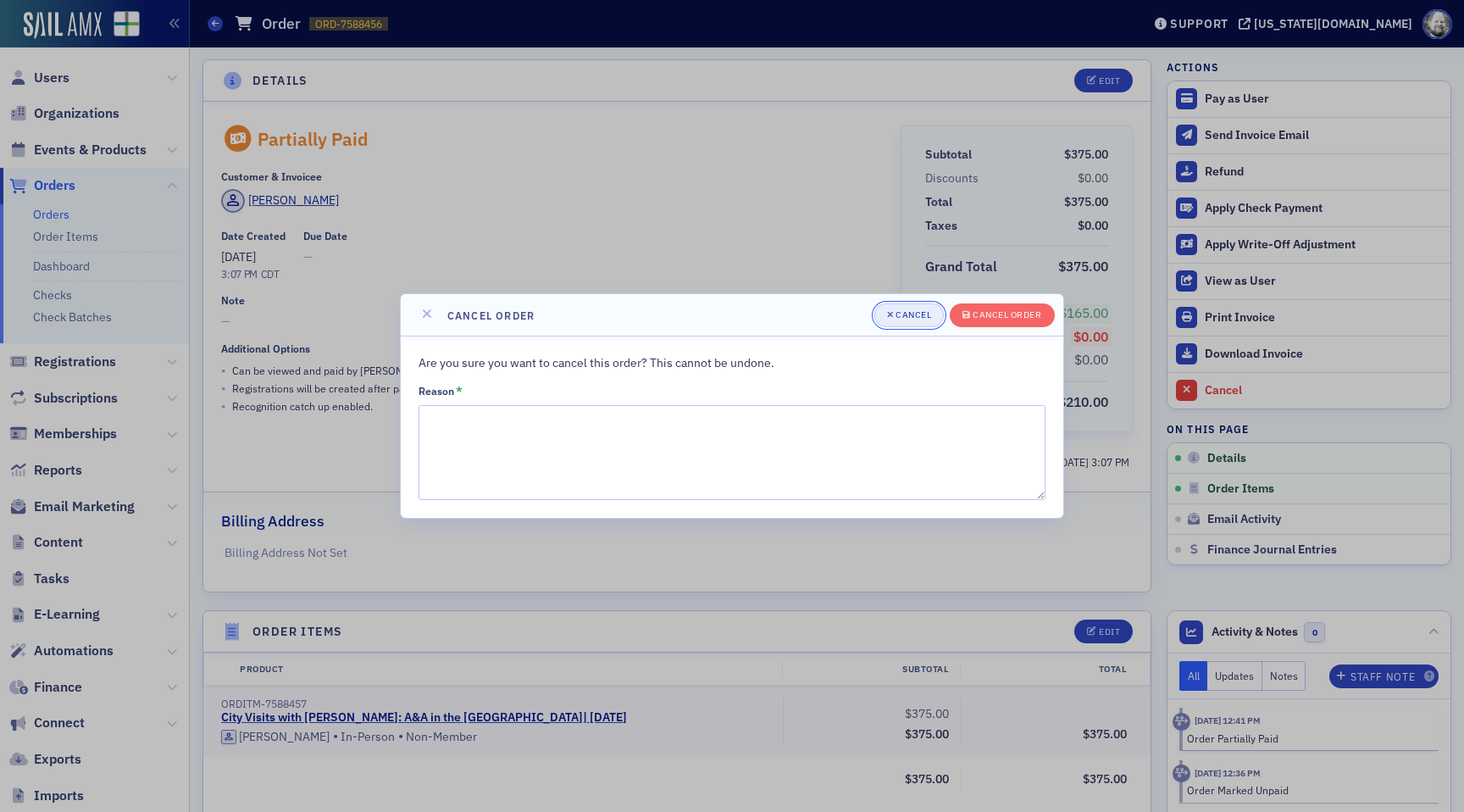
click at [906, 318] on div "Cancel" at bounding box center [914, 315] width 36 height 9
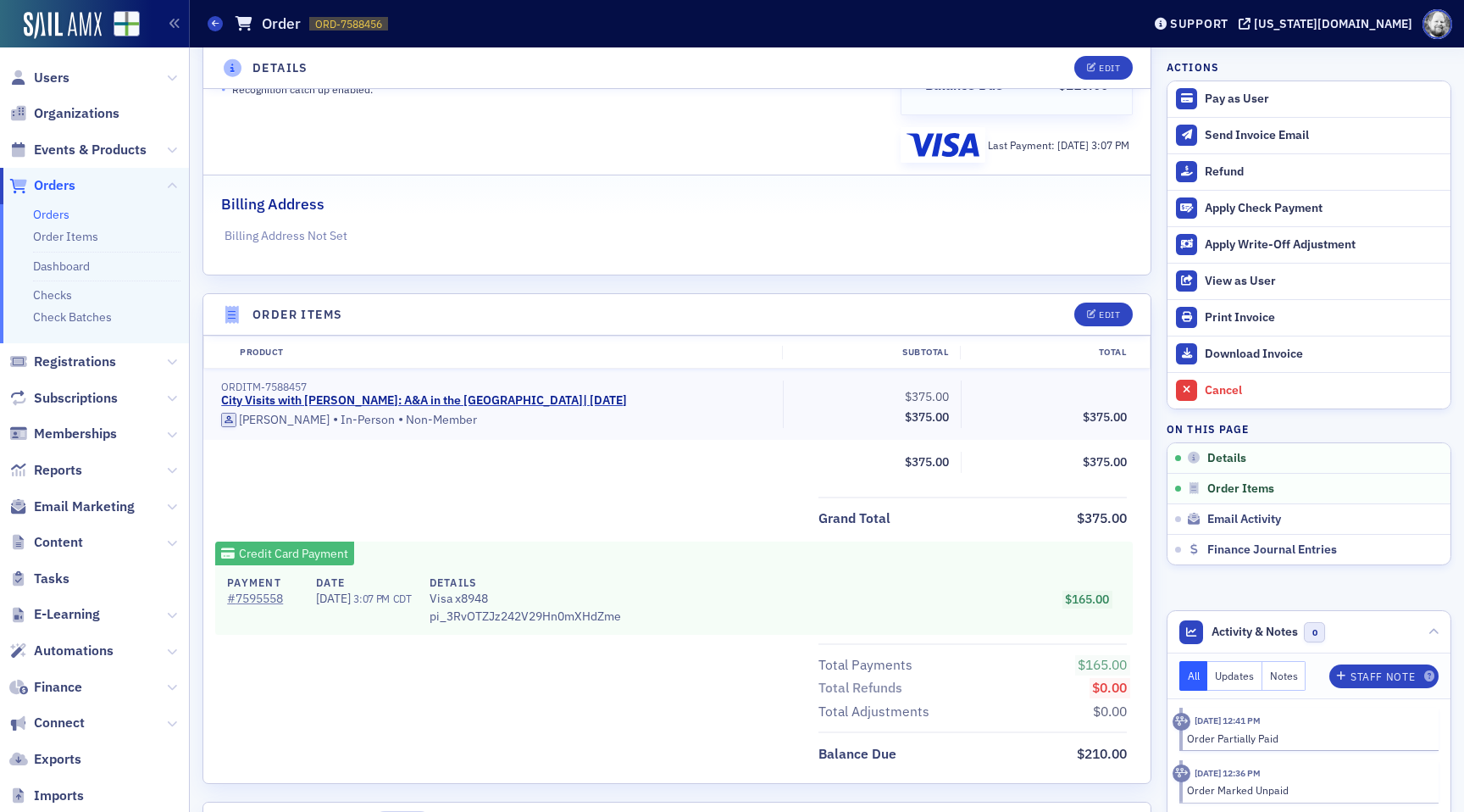
scroll to position [467, 0]
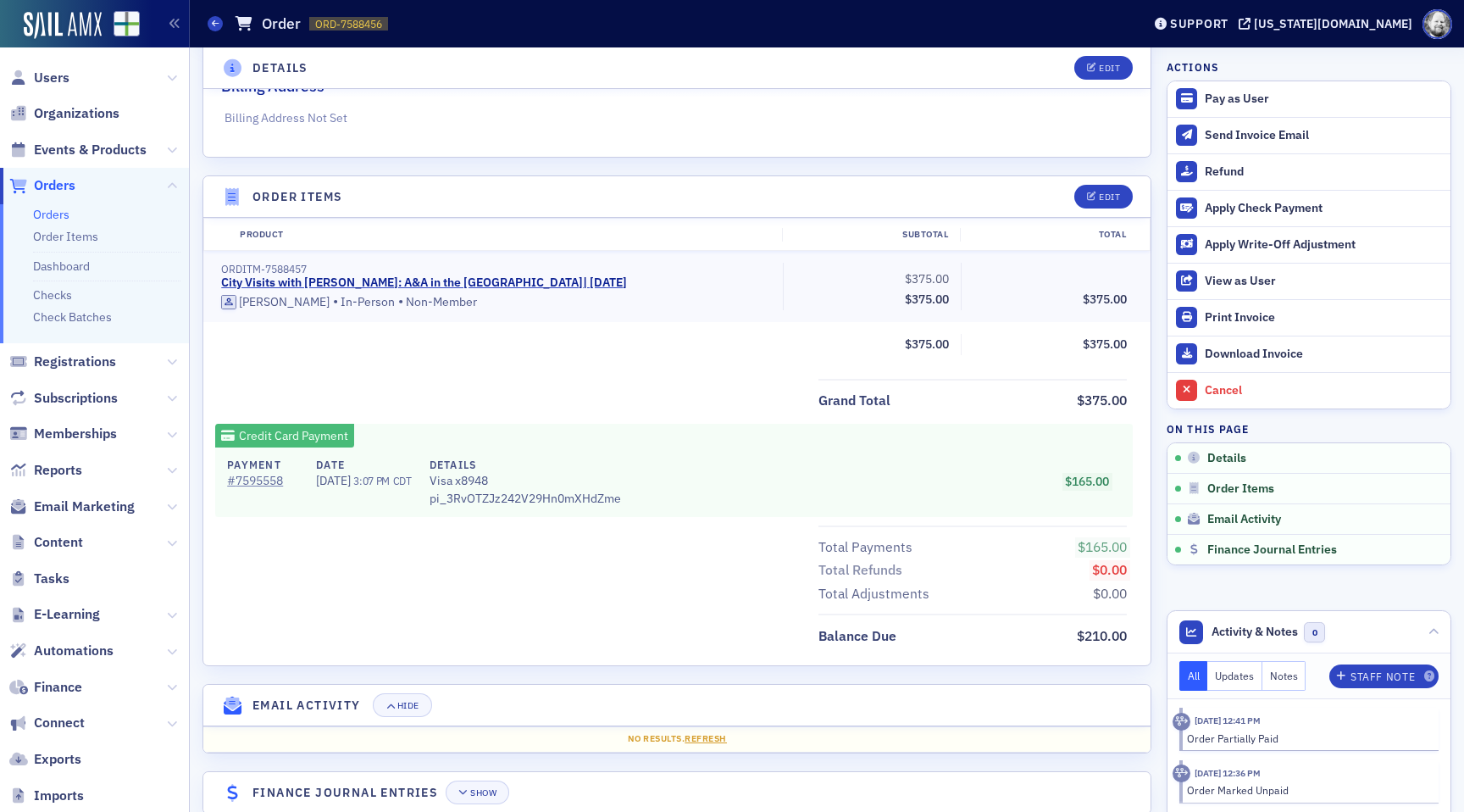
scroll to position [467, 0]
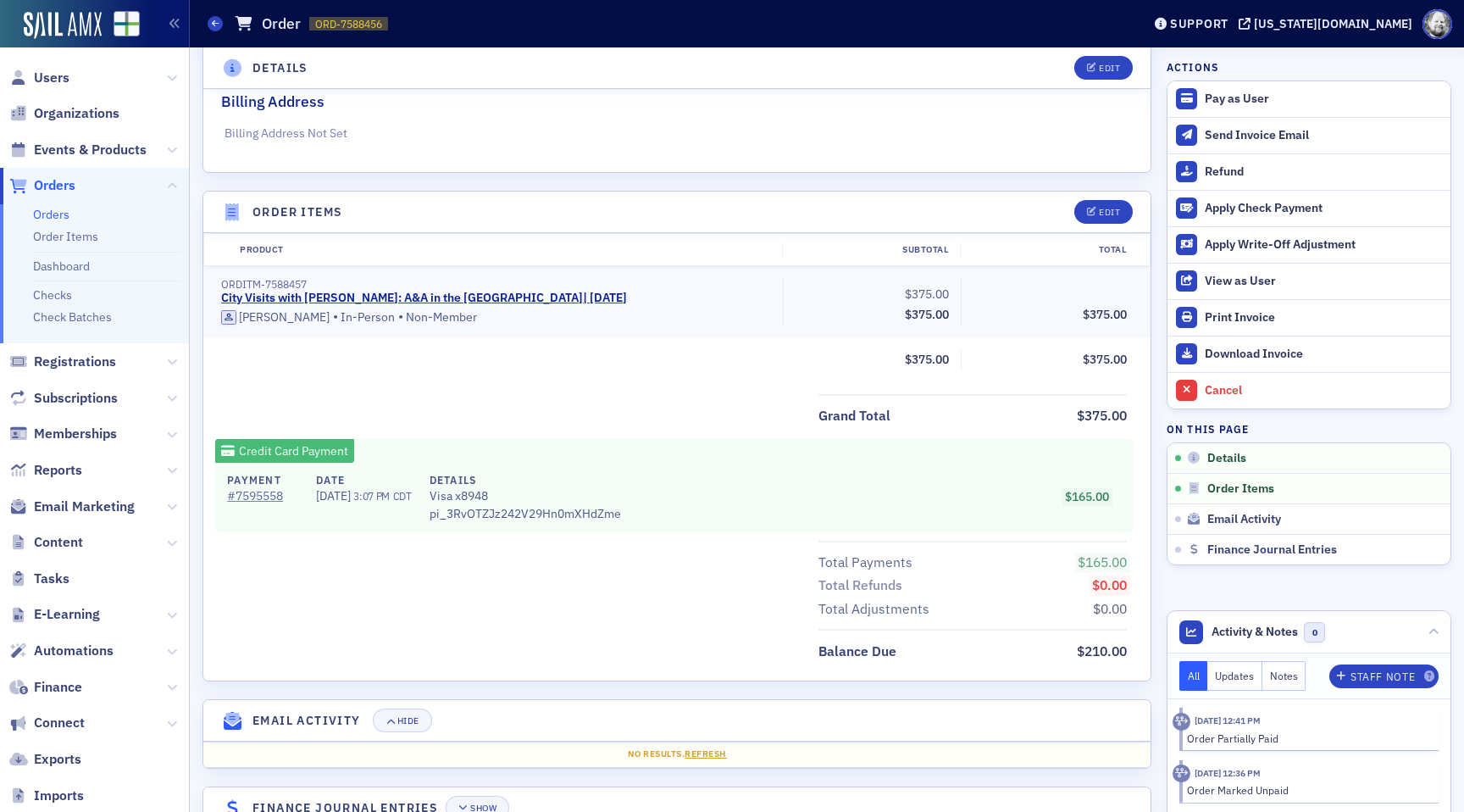
scroll to position [467, 0]
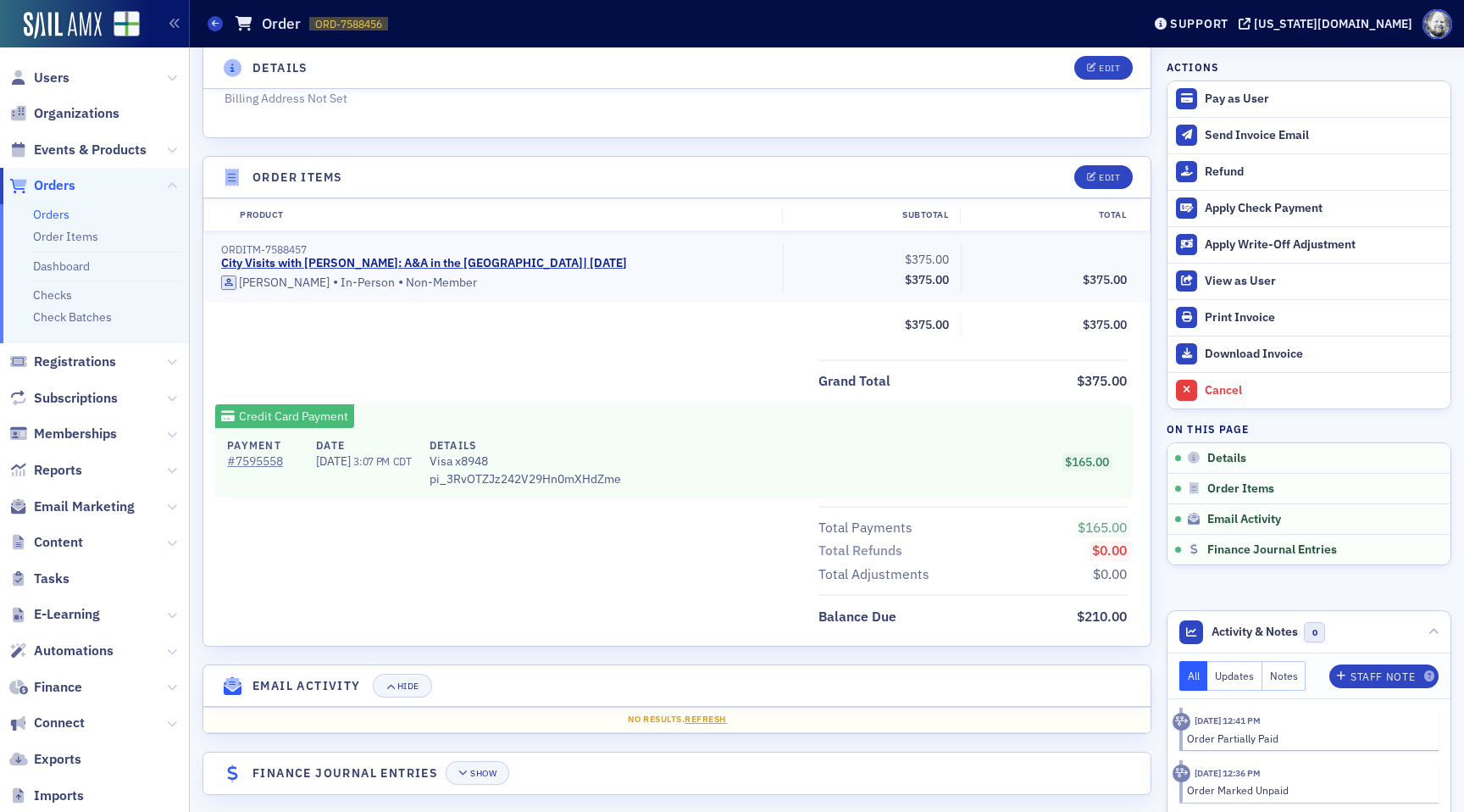
scroll to position [456, 0]
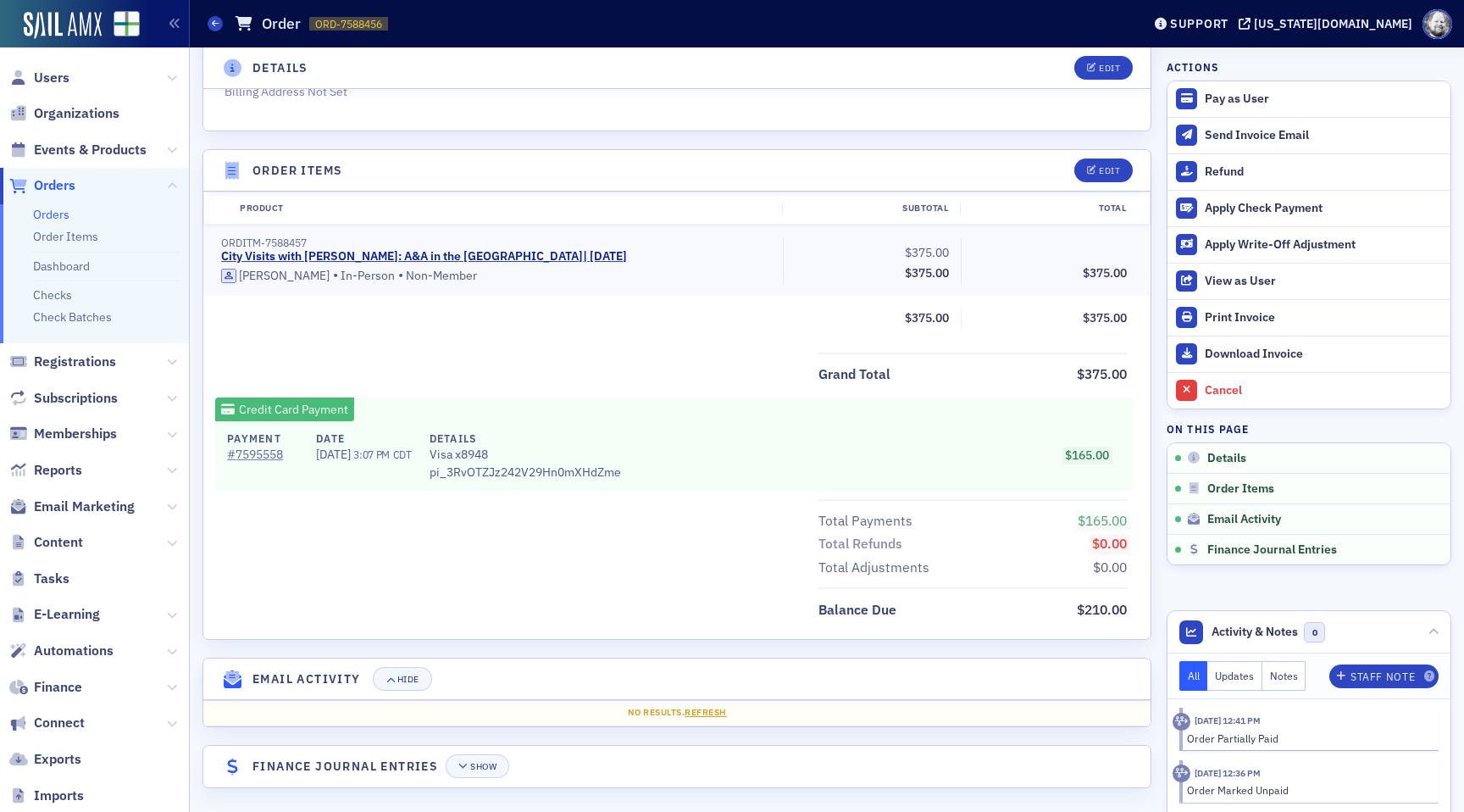
scroll to position [467, 0]
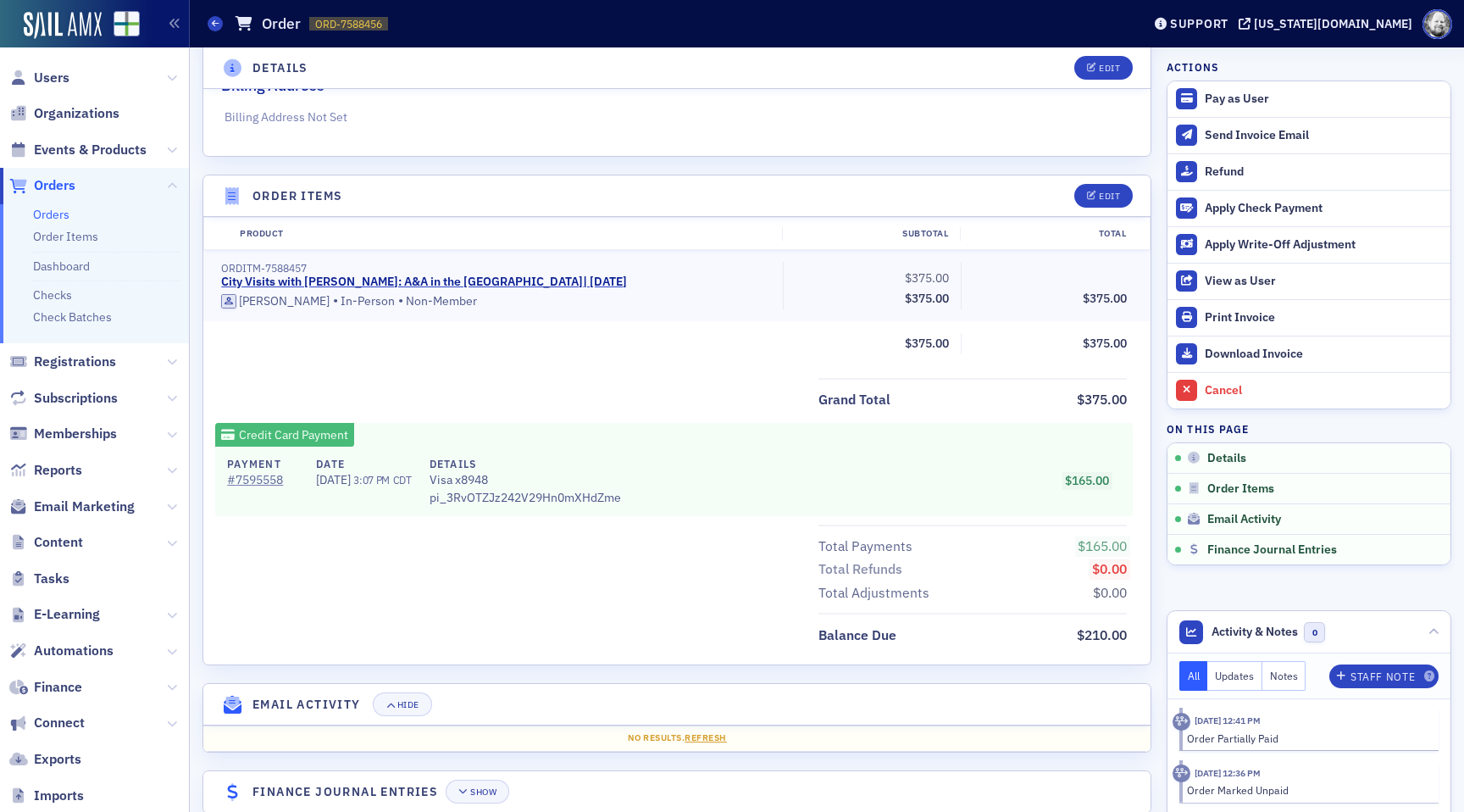
scroll to position [467, 0]
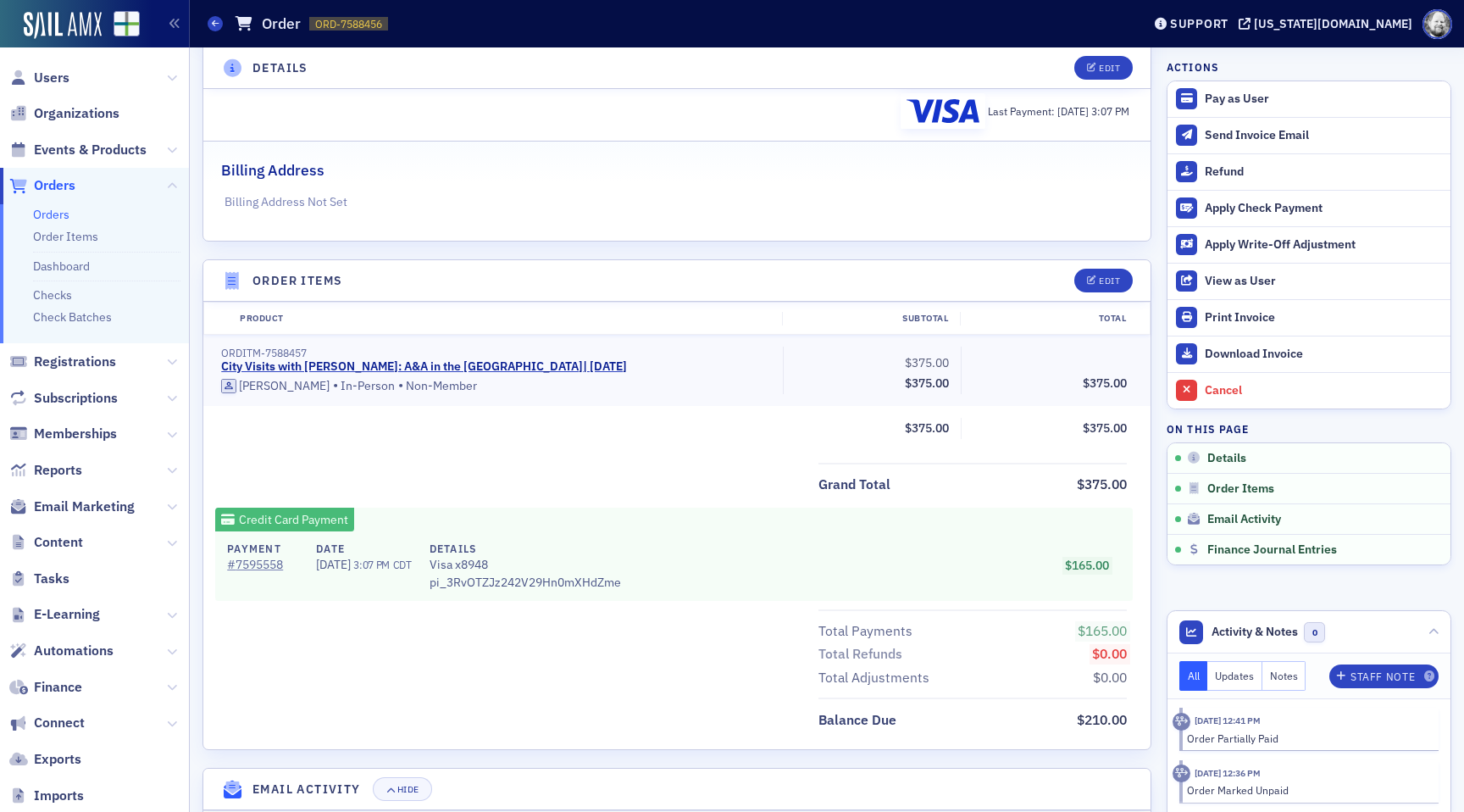
scroll to position [467, 0]
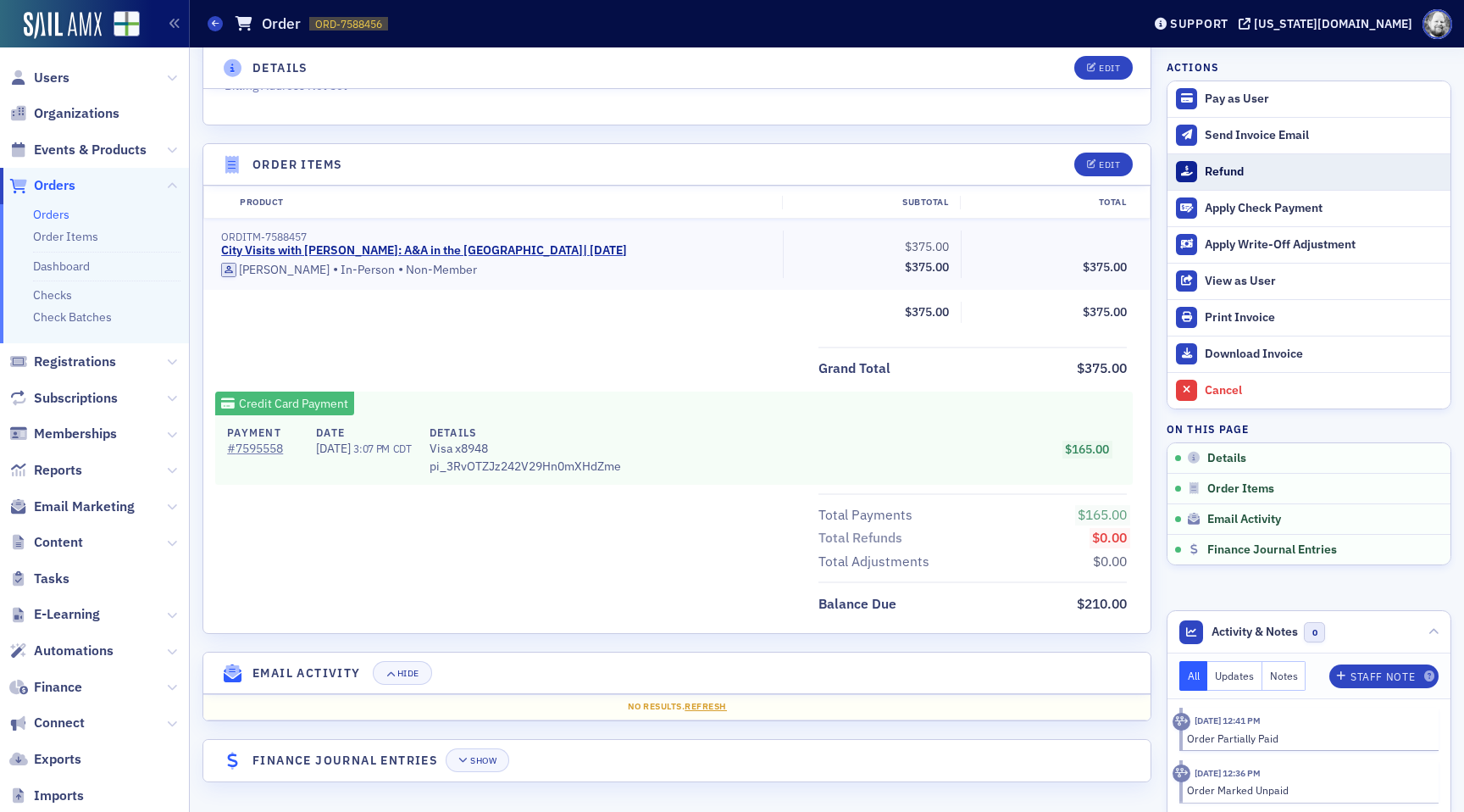
click at [1210, 162] on button "Refund" at bounding box center [1308, 172] width 283 height 37
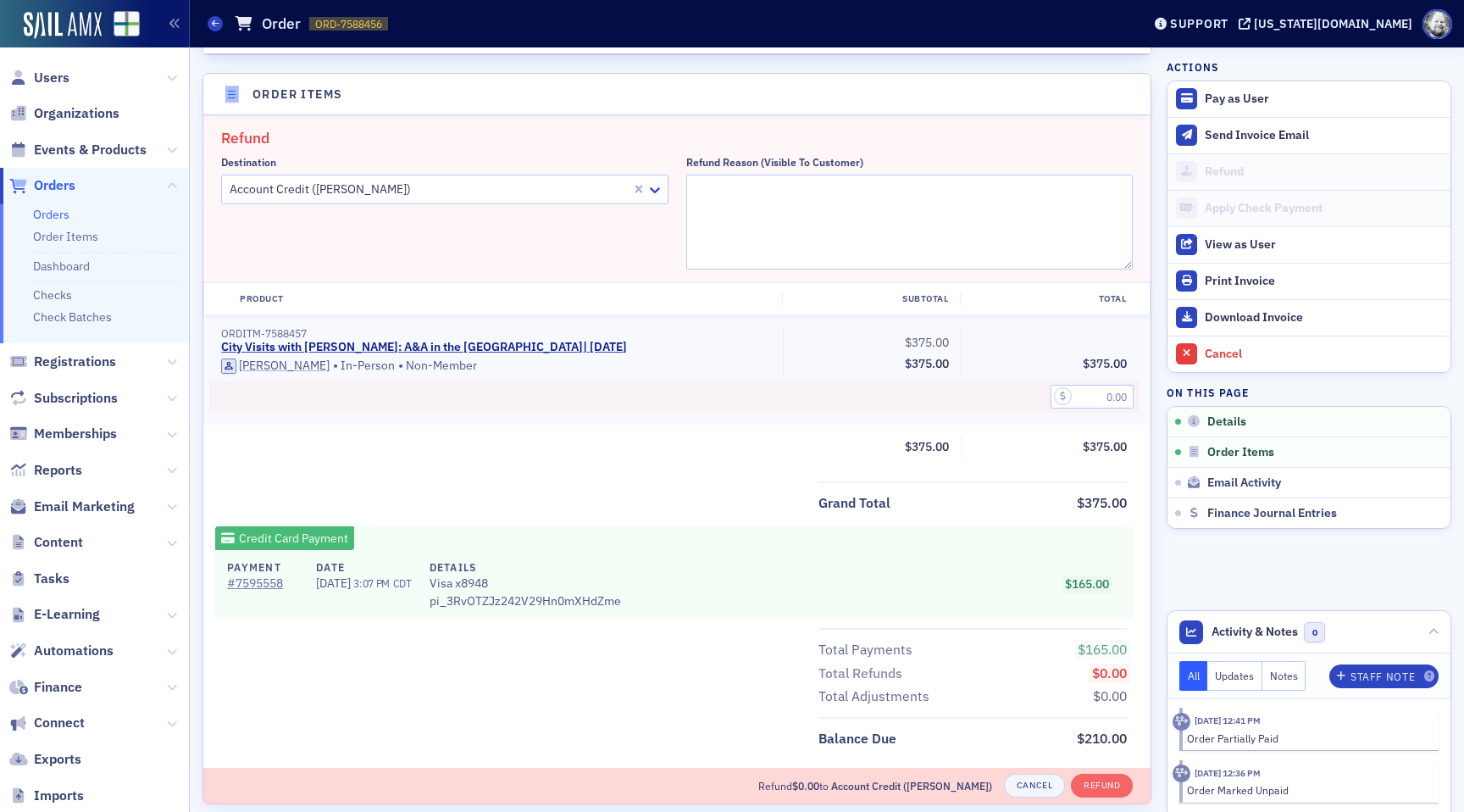
scroll to position [554, 0]
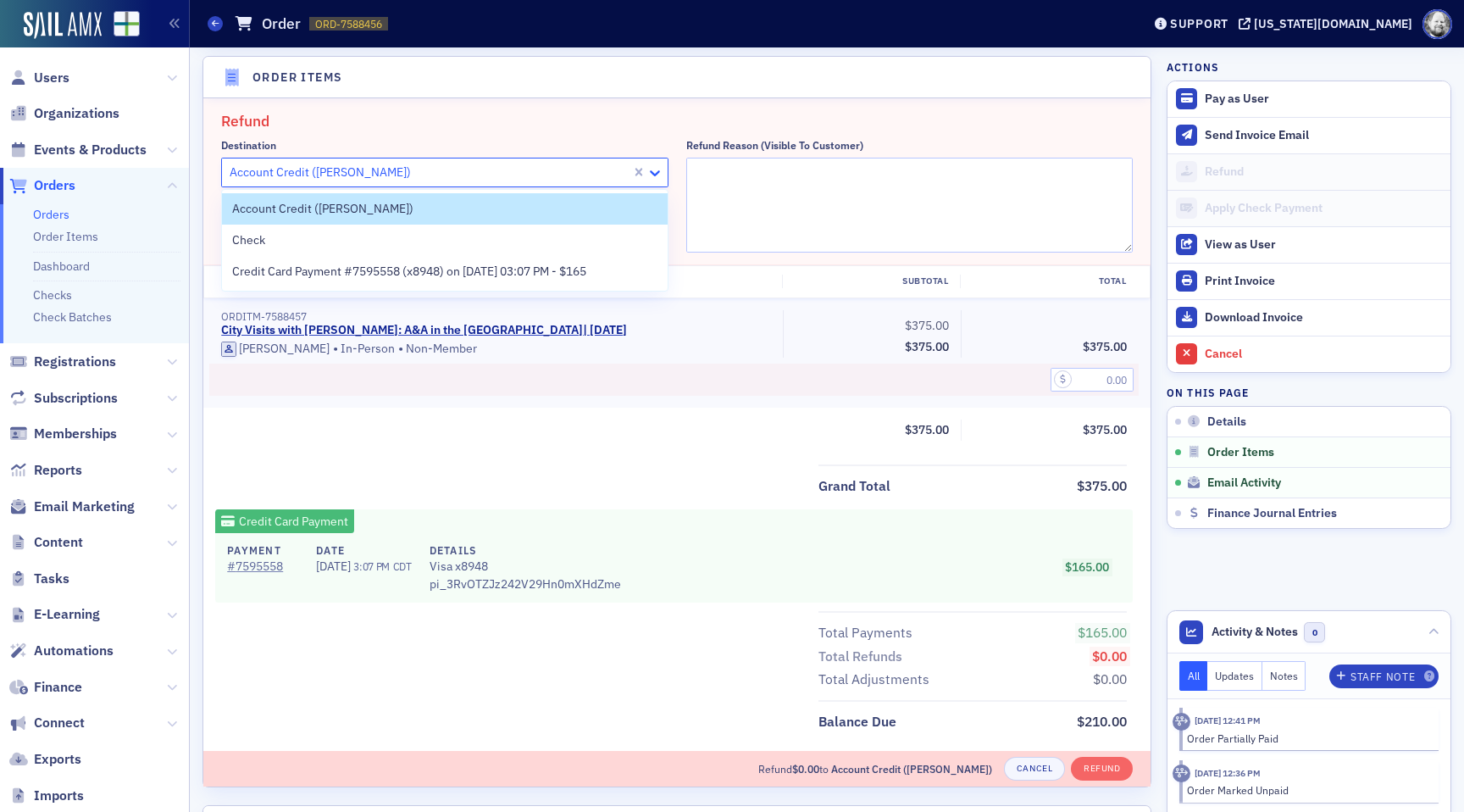
click at [657, 172] on icon at bounding box center [655, 173] width 10 height 6
click at [621, 265] on div "Credit Card Payment #7595558 (x8948) on 8/12/2025 03:07 PM - $165" at bounding box center [444, 272] width 425 height 18
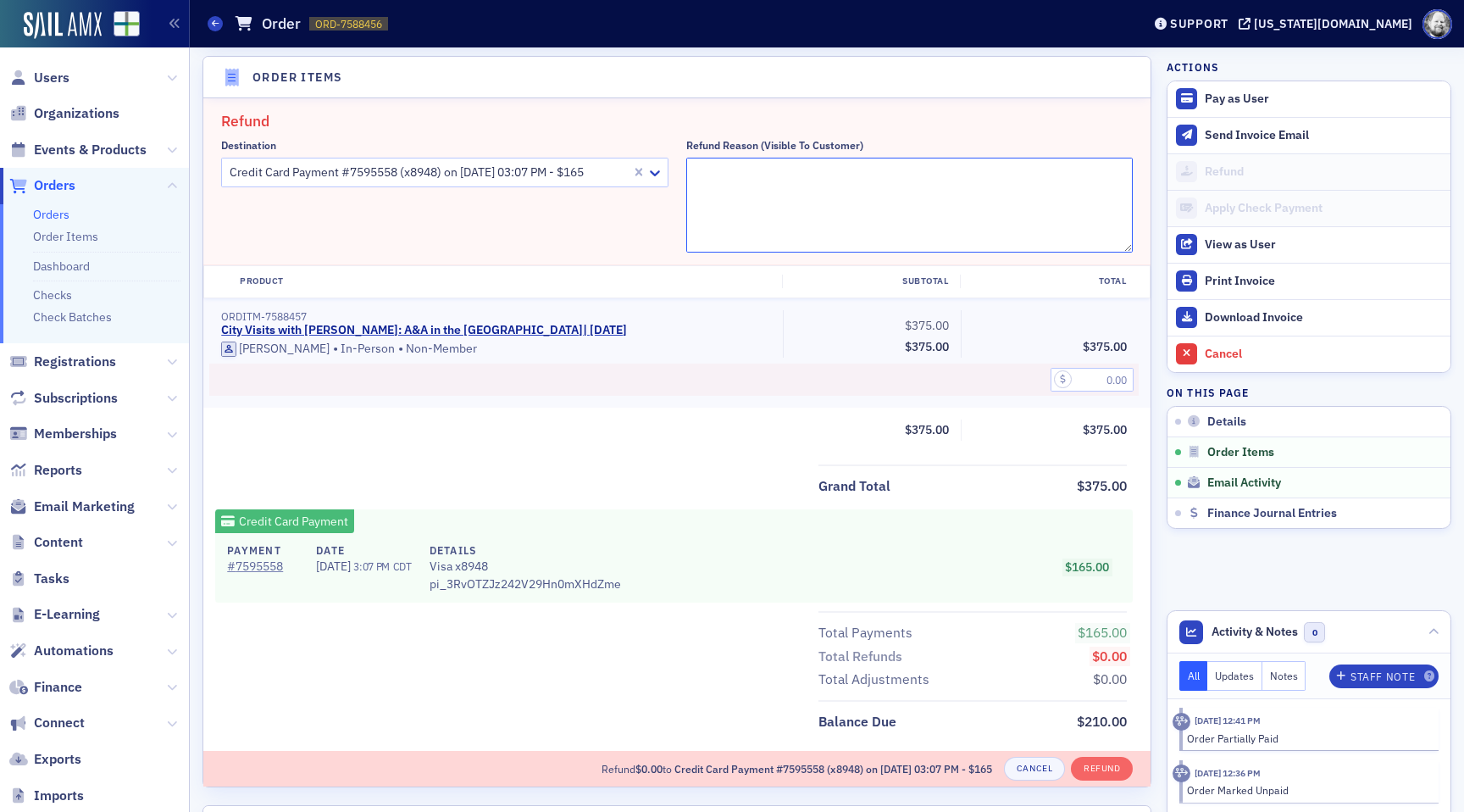
click at [783, 209] on textarea "Refund Reason (Visible to Customer)" at bounding box center [910, 205] width 448 height 95
paste textarea "[URL][US_STATE][DOMAIN_NAME]"
type textarea "Duplicate charge, user tried to purchase with this order, card was declined. [P…"
click at [1099, 383] on input "text" at bounding box center [1092, 379] width 83 height 23
type input "165.00"
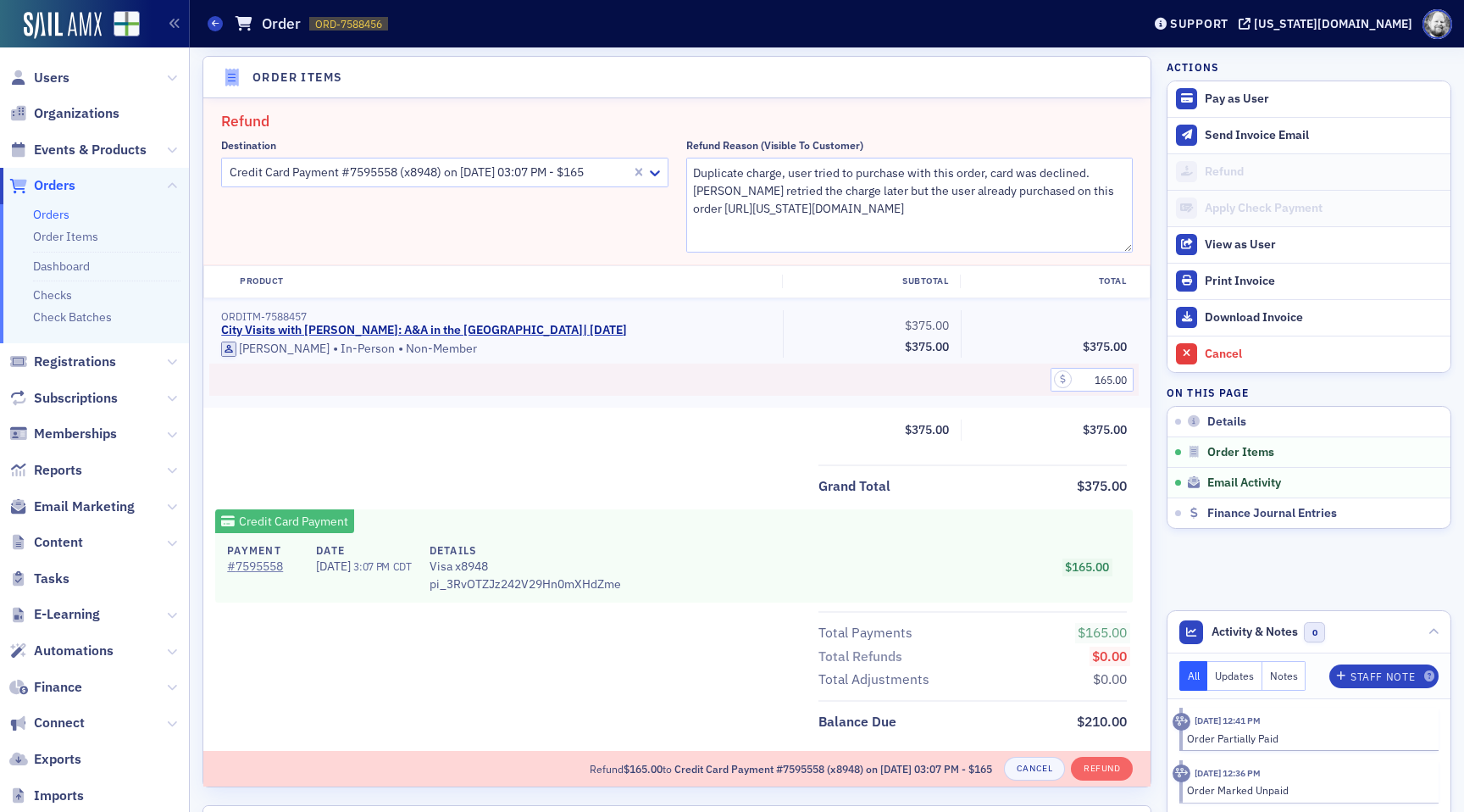
click at [1038, 459] on div "Refund Destination Credit Card Payment #7595558 (x8948) on 8/12/2025 03:07 PM -…" at bounding box center [676, 454] width 947 height 712
click at [1102, 765] on button "Refund" at bounding box center [1102, 768] width 62 height 23
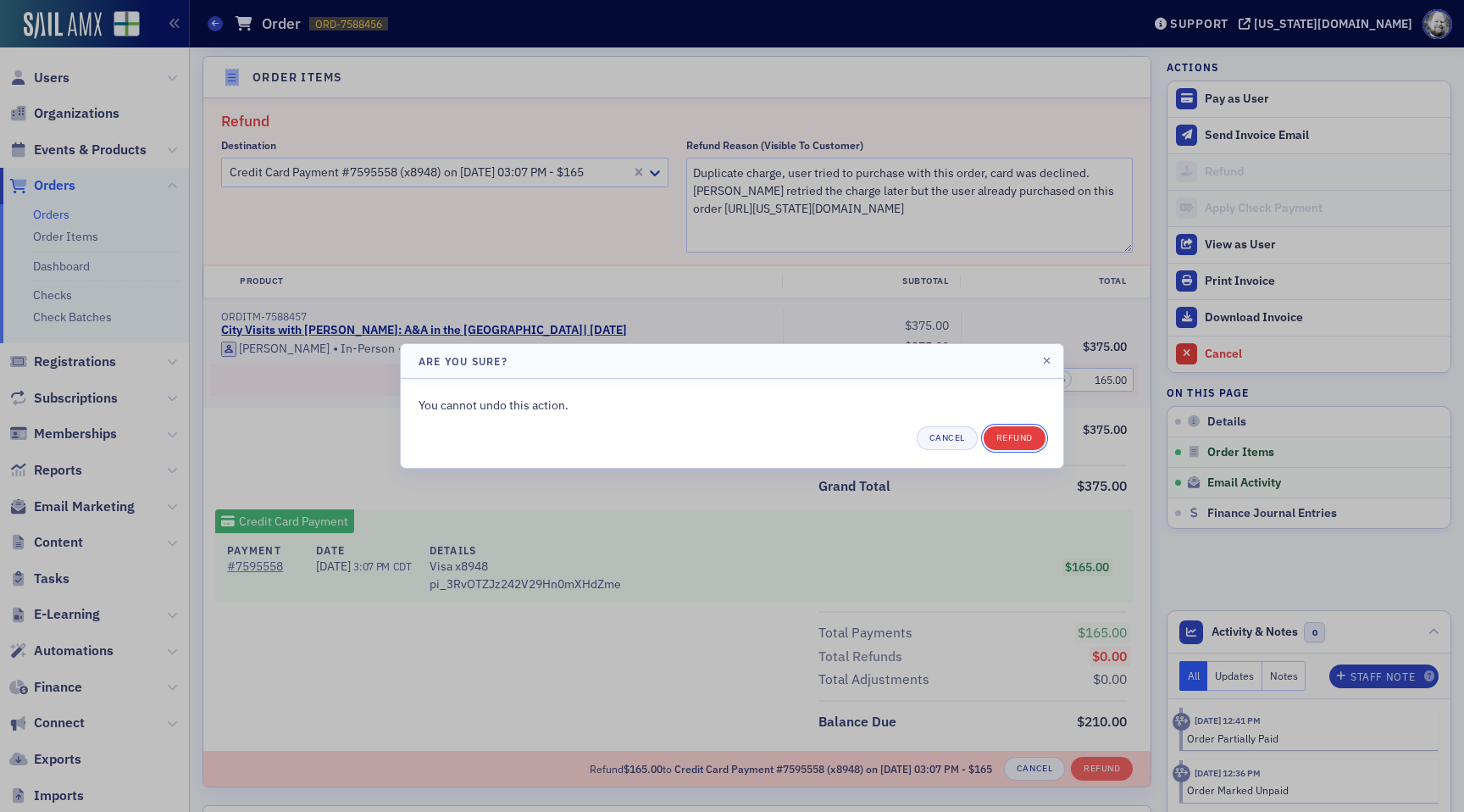
click at [1015, 443] on button "Refund" at bounding box center [1014, 438] width 62 height 23
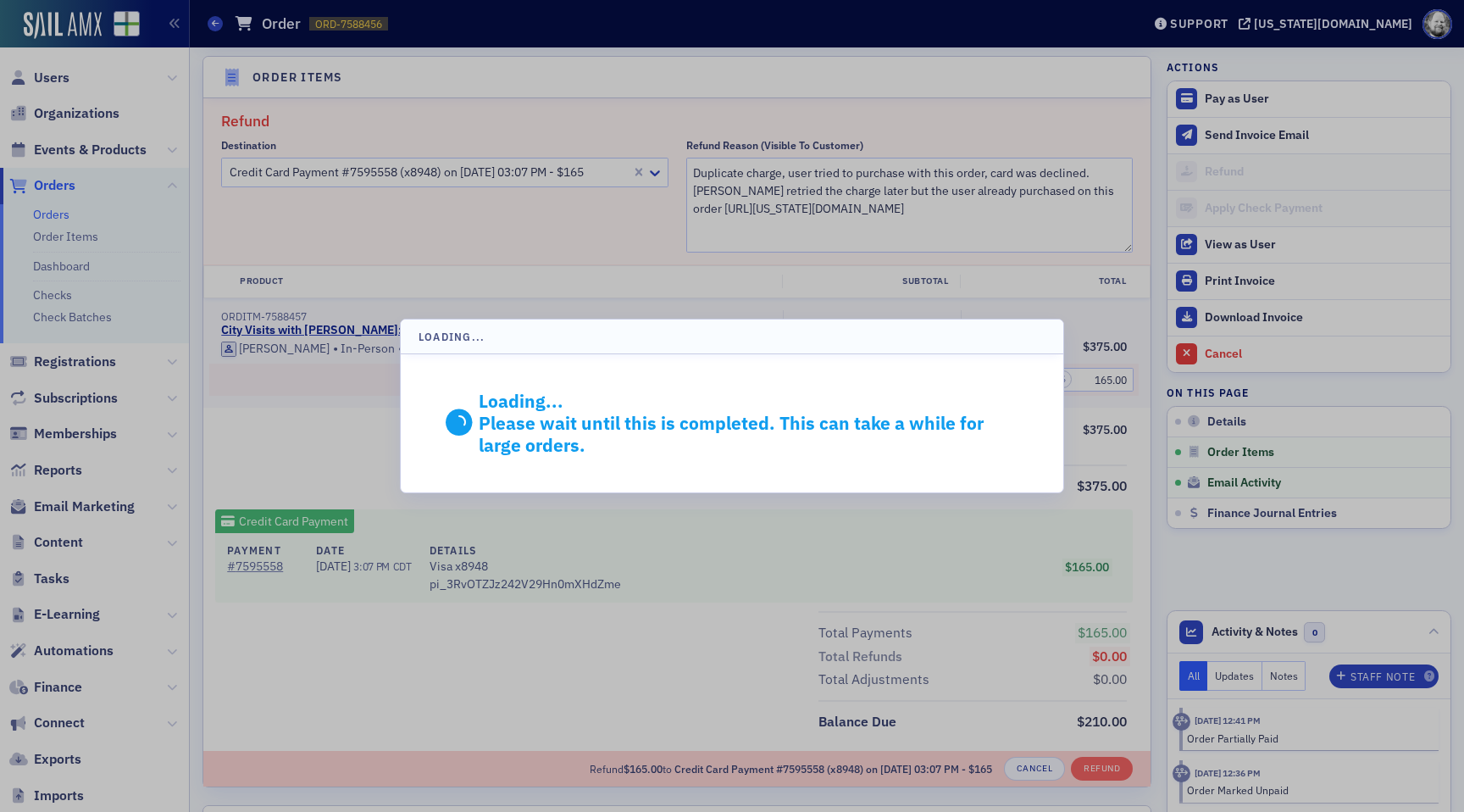
scroll to position [467, 0]
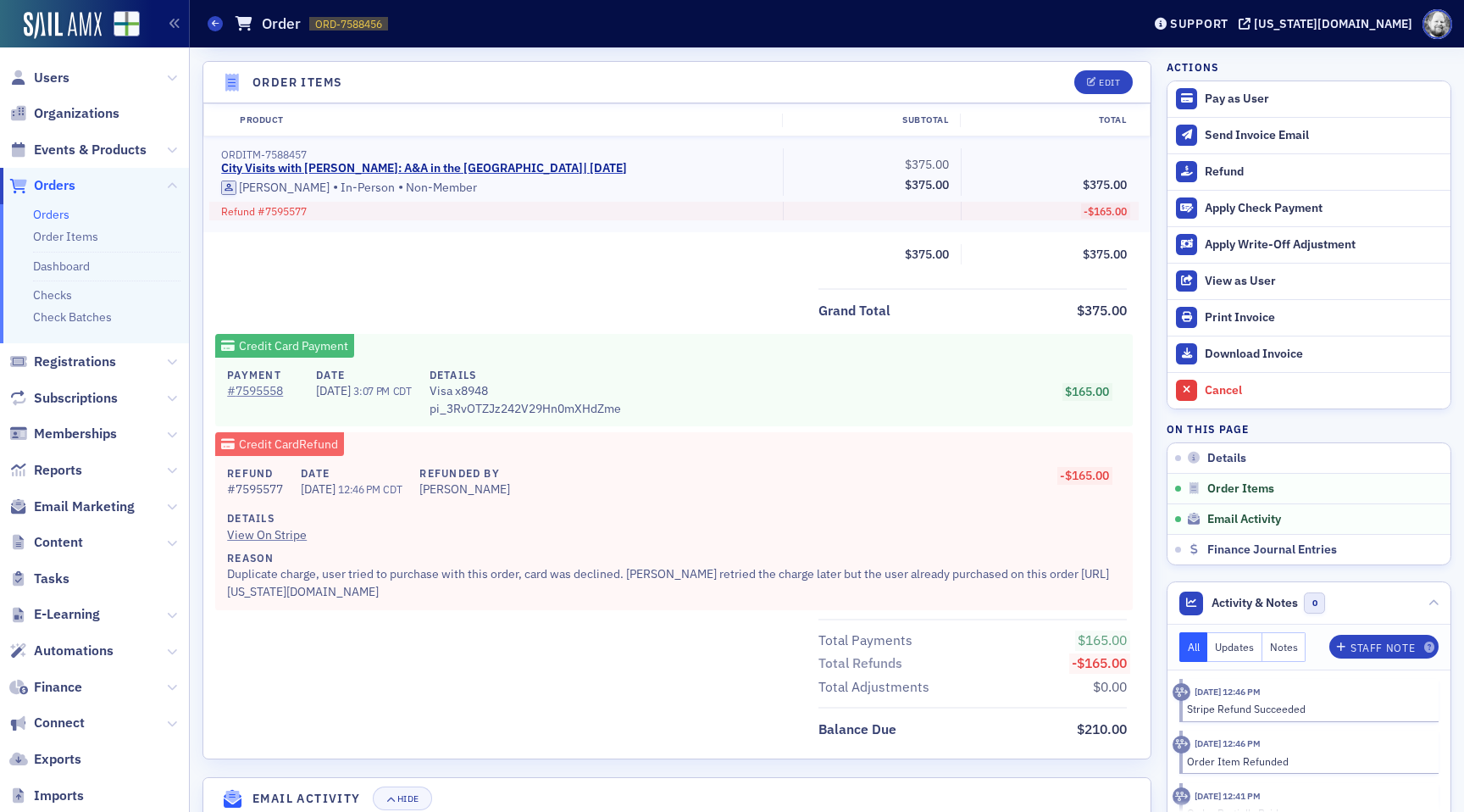
scroll to position [550, 0]
click at [1227, 385] on div "Cancel" at bounding box center [1324, 390] width 237 height 15
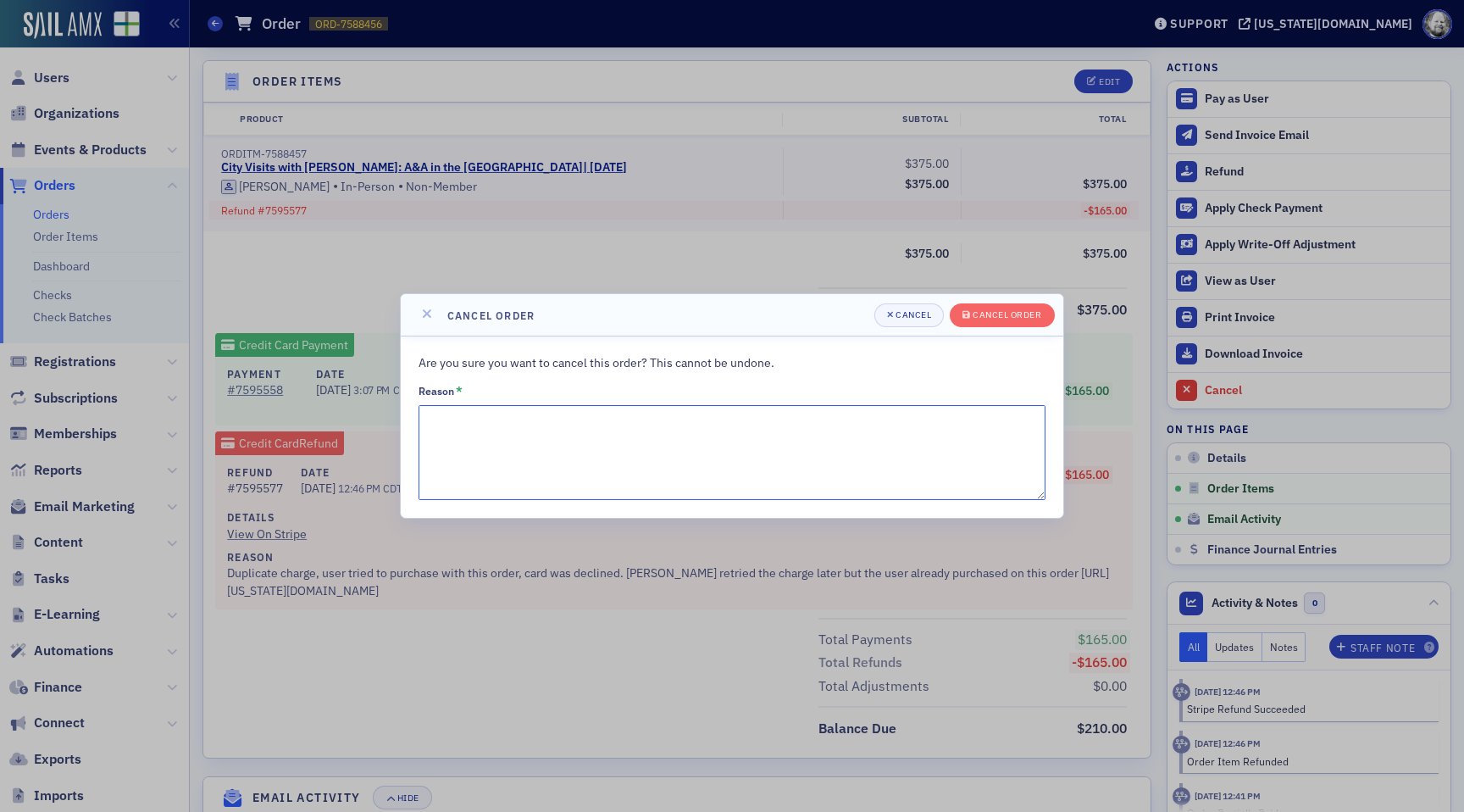
click at [757, 454] on textarea "Reason *" at bounding box center [731, 452] width 627 height 95
paste textarea "[URL][US_STATE][DOMAIN_NAME]"
type textarea "User purchased product on this order [URL][US_STATE][DOMAIN_NAME]"
click at [1010, 319] on div "Cancel order" at bounding box center [1007, 315] width 68 height 9
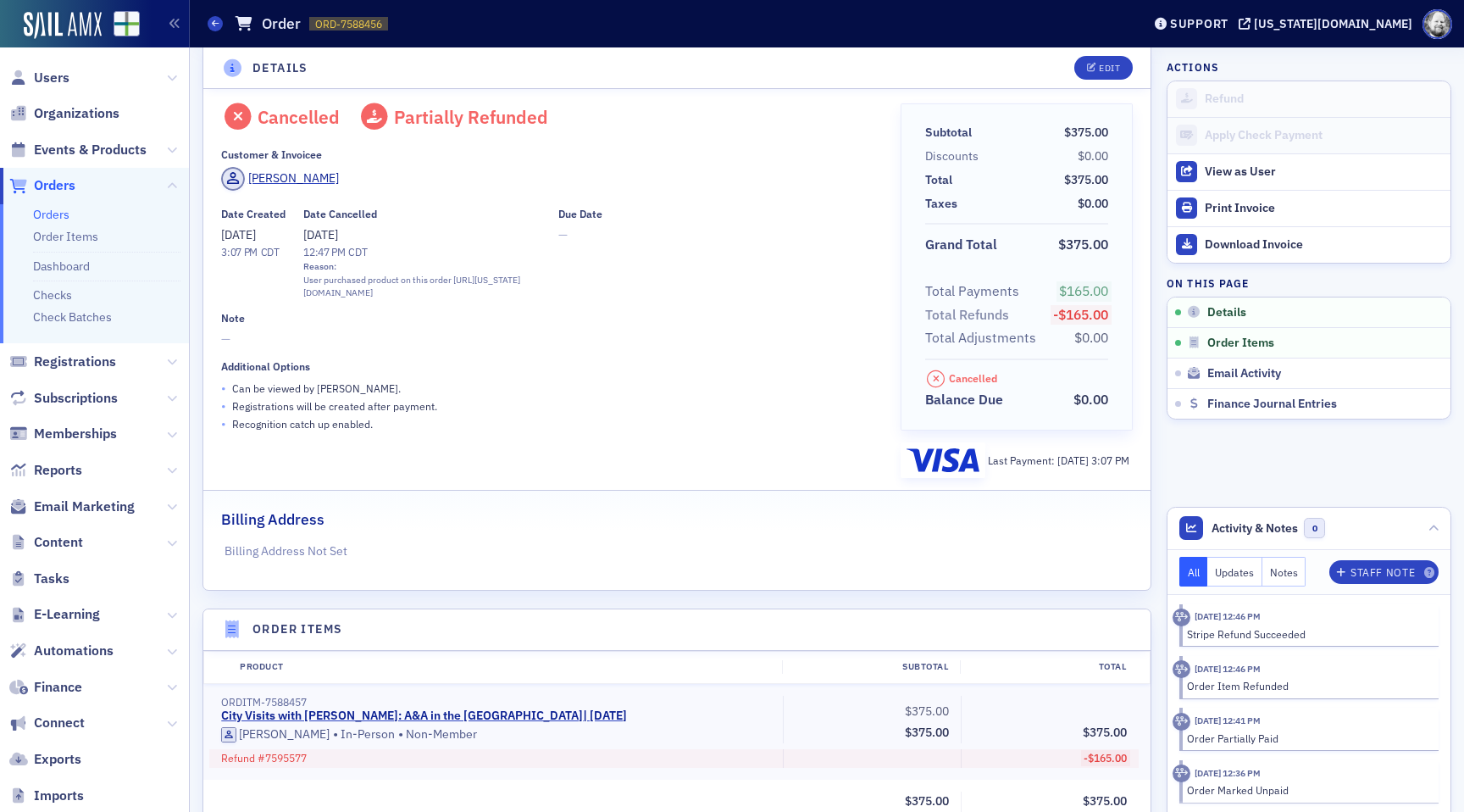
scroll to position [0, 0]
